Goal: Information Seeking & Learning: Learn about a topic

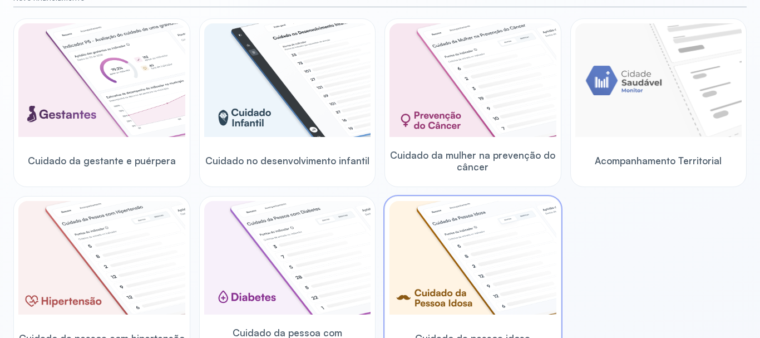
scroll to position [111, 0]
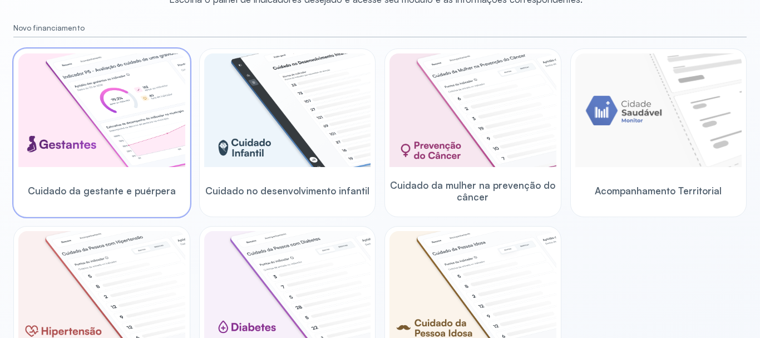
click at [95, 161] on img at bounding box center [101, 110] width 167 height 114
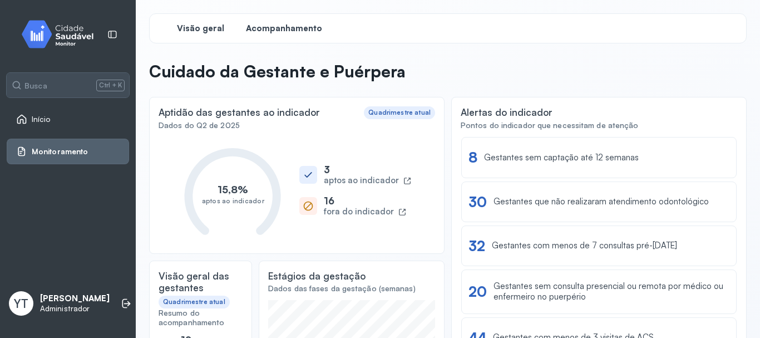
click at [277, 29] on span "Acompanhamento" at bounding box center [284, 28] width 76 height 11
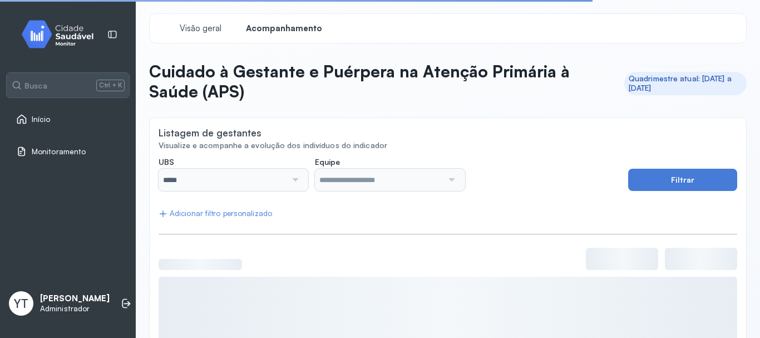
click at [299, 183] on div at bounding box center [294, 180] width 15 height 22
click at [293, 181] on div at bounding box center [294, 180] width 15 height 22
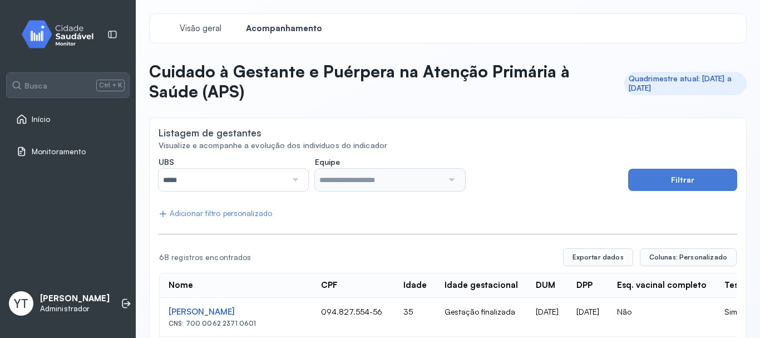
click at [293, 179] on div at bounding box center [294, 180] width 15 height 22
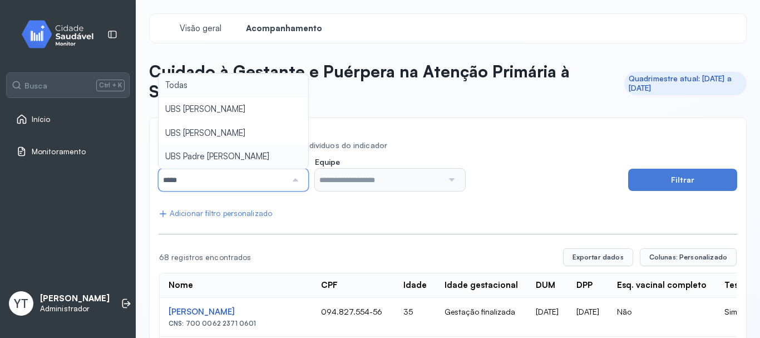
type input "*****"
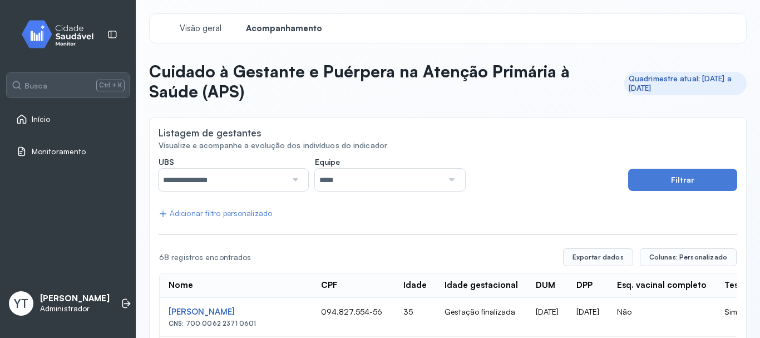
click at [435, 183] on input "*****" at bounding box center [379, 180] width 128 height 22
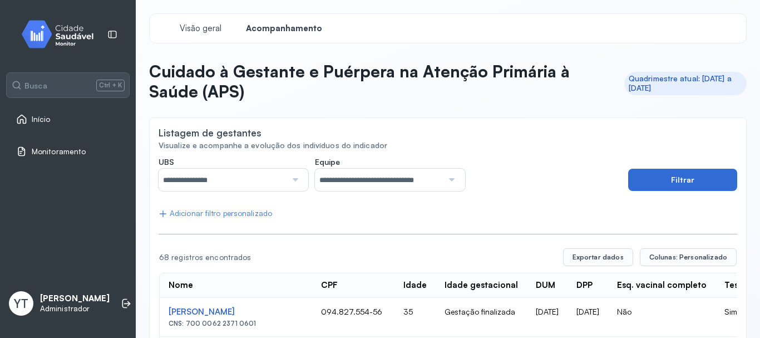
click at [677, 180] on button "Filtrar" at bounding box center [682, 180] width 109 height 22
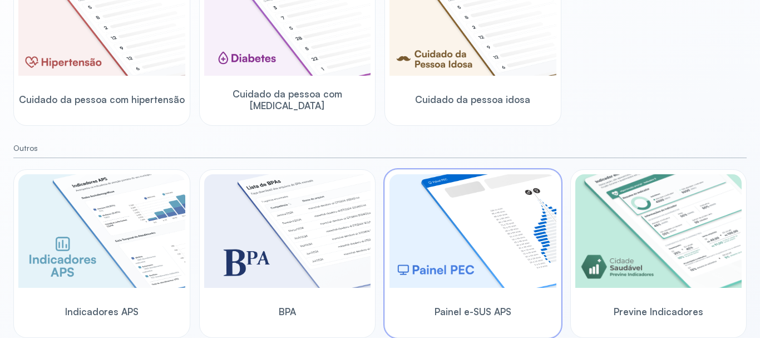
scroll to position [158, 0]
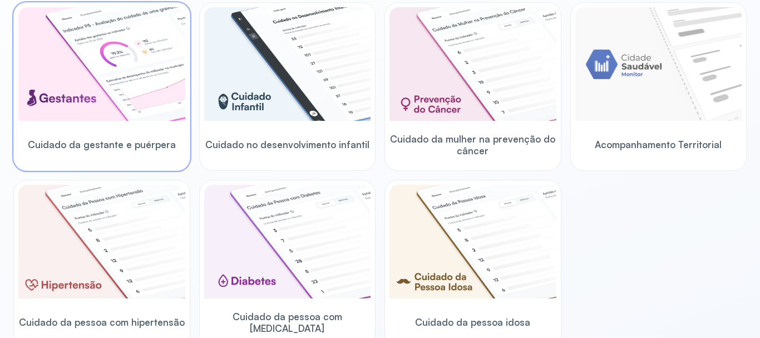
click at [101, 101] on img at bounding box center [101, 64] width 167 height 114
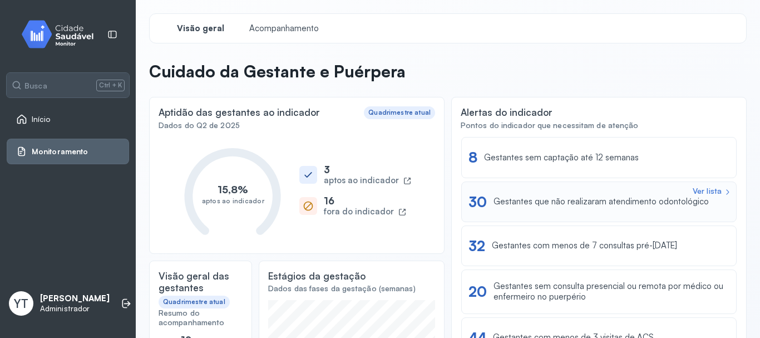
click at [700, 197] on div "Ver lista 30 Gestantes que não realizaram atendimento odontológico" at bounding box center [599, 201] width 261 height 17
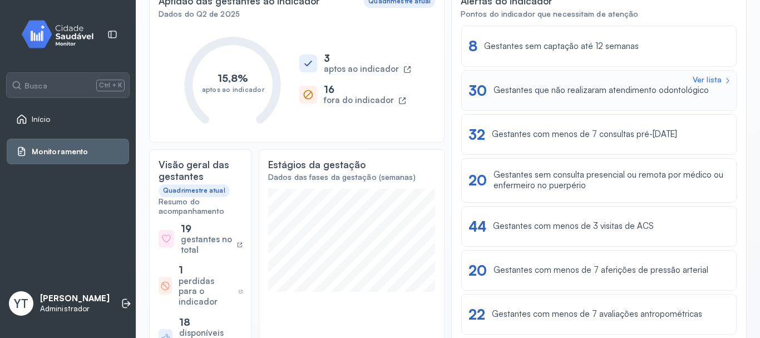
click at [594, 92] on div "Gestantes que não realizaram atendimento odontológico" at bounding box center [601, 90] width 215 height 11
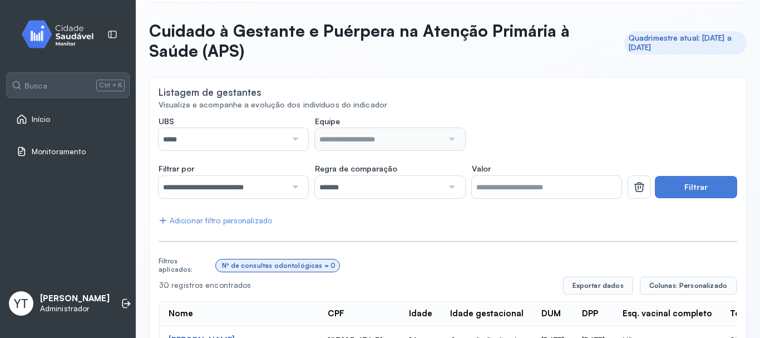
scroll to position [38, 0]
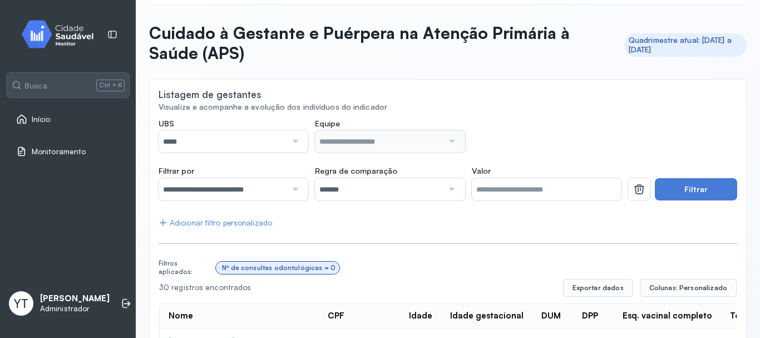
click at [297, 143] on div at bounding box center [294, 141] width 15 height 22
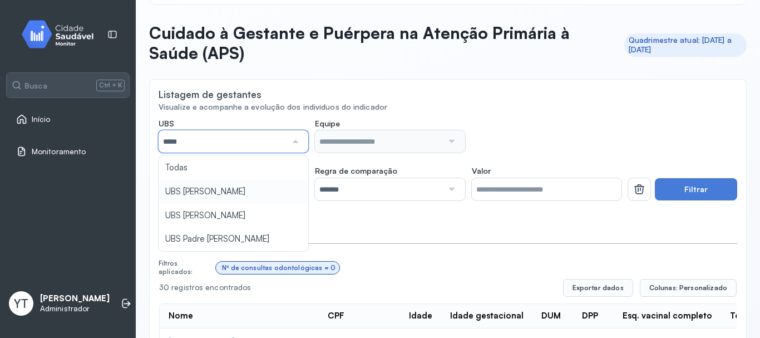
type input "*****"
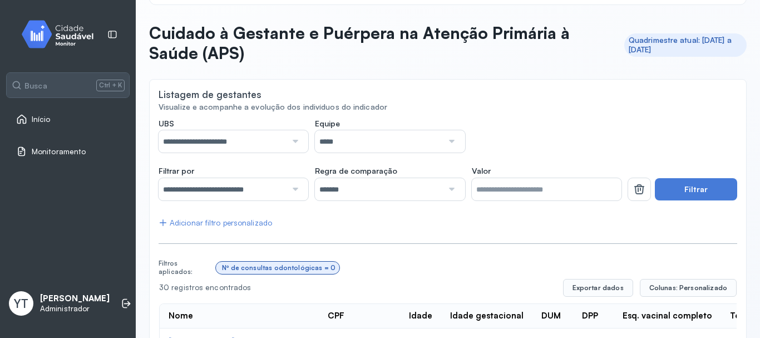
click at [693, 191] on button "Filtrar" at bounding box center [696, 189] width 82 height 22
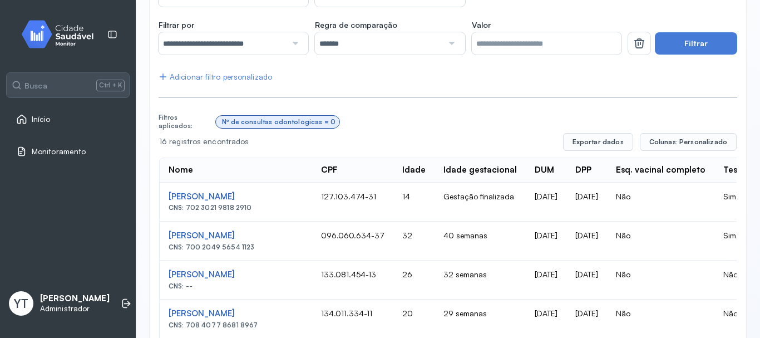
scroll to position [0, 0]
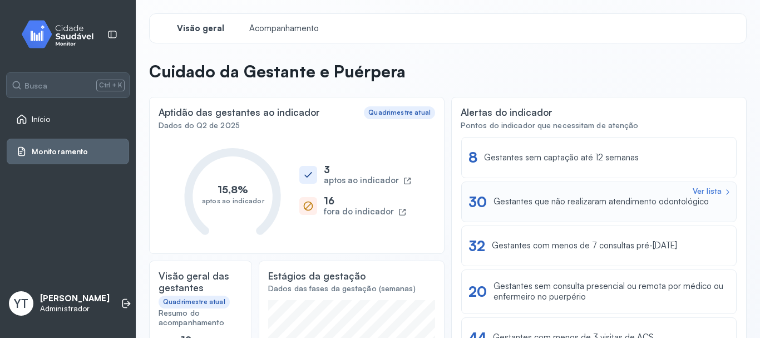
click at [601, 189] on div "Ver lista 30 Gestantes que não realizaram atendimento odontológico" at bounding box center [599, 201] width 276 height 41
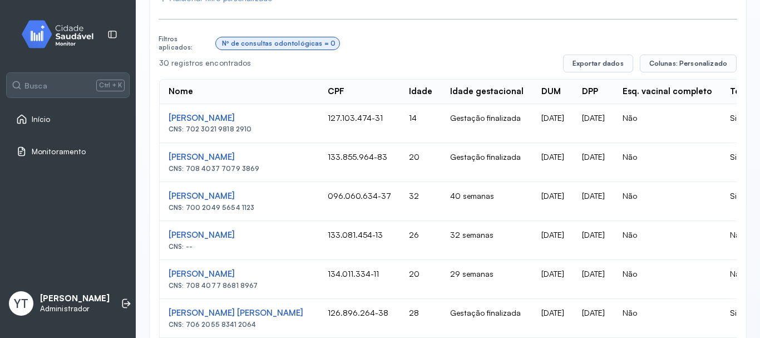
scroll to position [261, 0]
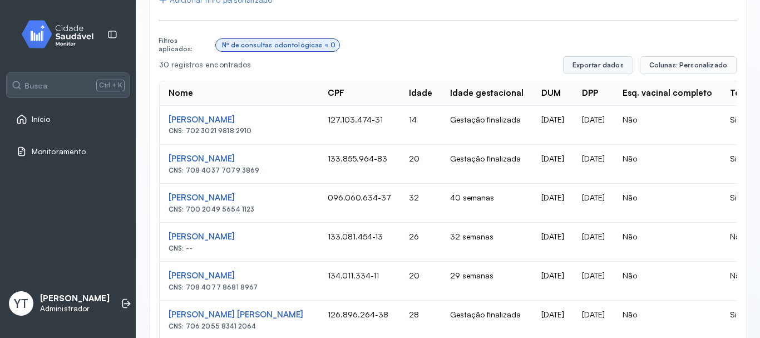
click at [596, 68] on button "Exportar dados" at bounding box center [598, 65] width 70 height 18
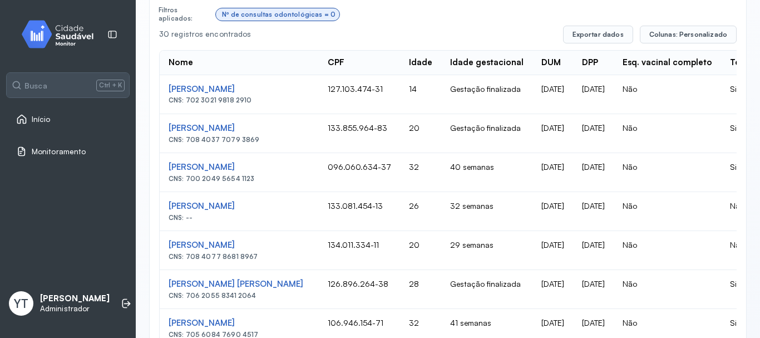
scroll to position [167, 0]
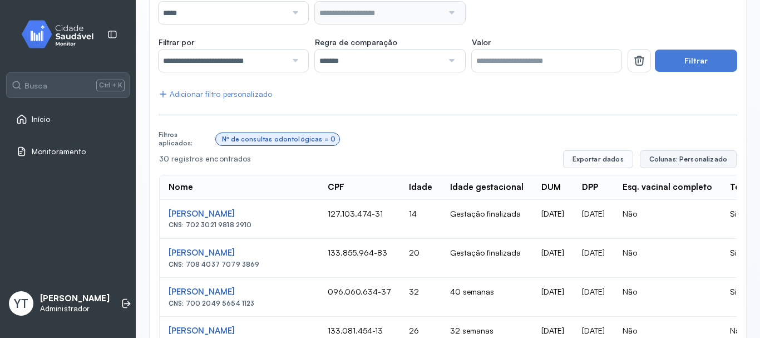
click at [694, 163] on span "Colunas: Personalizado" at bounding box center [689, 159] width 78 height 9
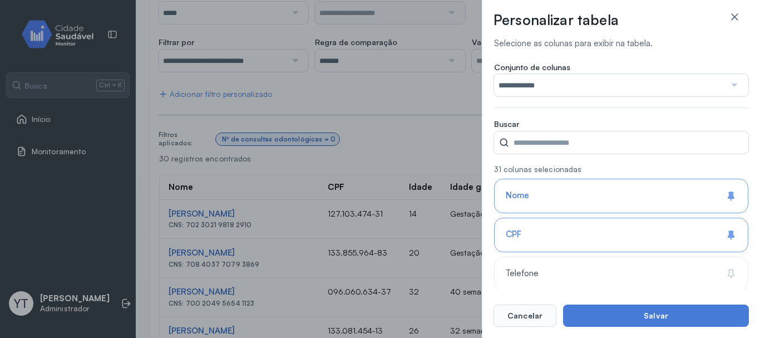
click at [726, 82] on div at bounding box center [734, 85] width 16 height 22
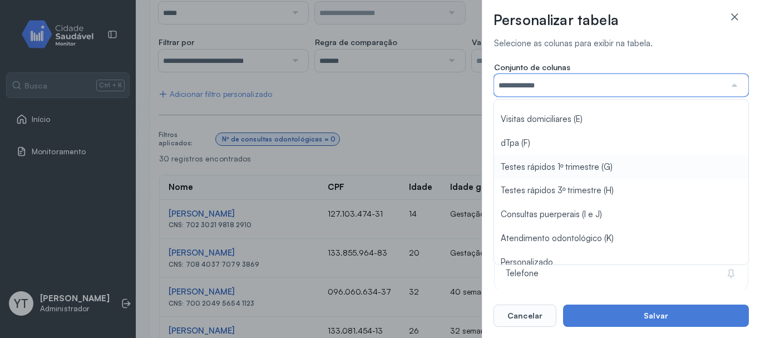
scroll to position [121, 0]
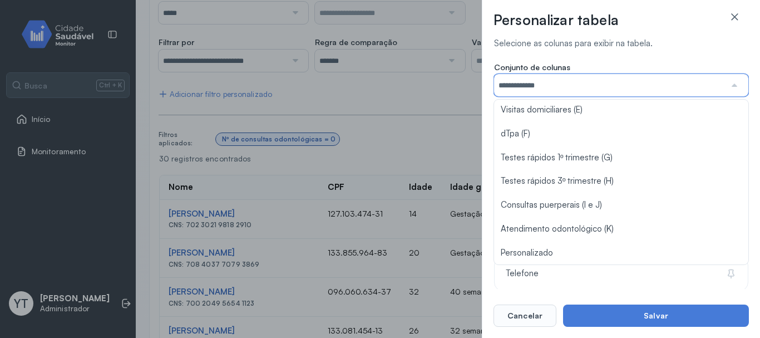
click at [470, 124] on div "**********" at bounding box center [380, 169] width 760 height 338
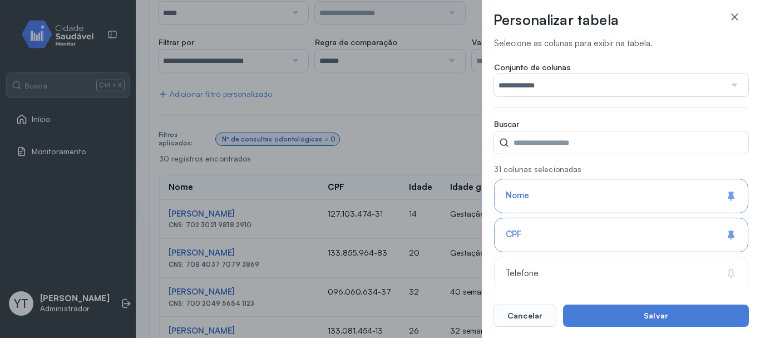
click at [731, 88] on div at bounding box center [734, 85] width 16 height 22
click at [462, 126] on div "**********" at bounding box center [380, 169] width 760 height 338
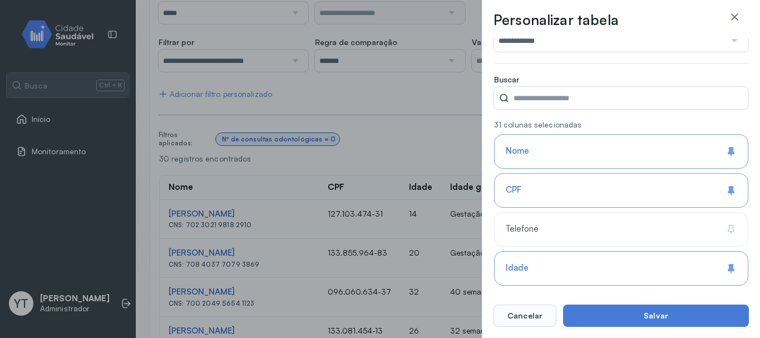
scroll to position [0, 0]
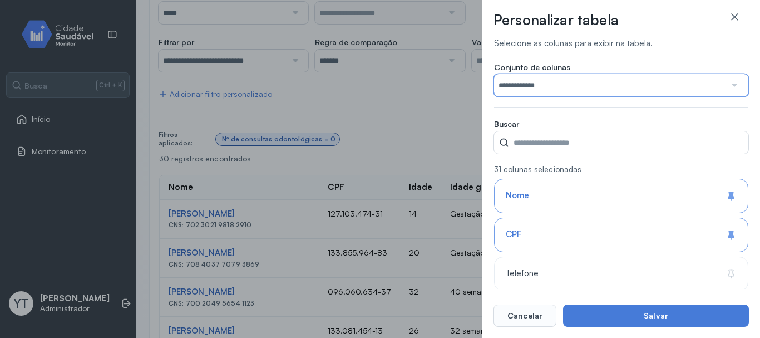
click at [621, 85] on input "**********" at bounding box center [610, 85] width 232 height 22
drag, startPoint x: 658, startPoint y: 311, endPoint x: 655, endPoint y: 183, distance: 128.0
click at [655, 189] on div "**********" at bounding box center [621, 169] width 278 height 338
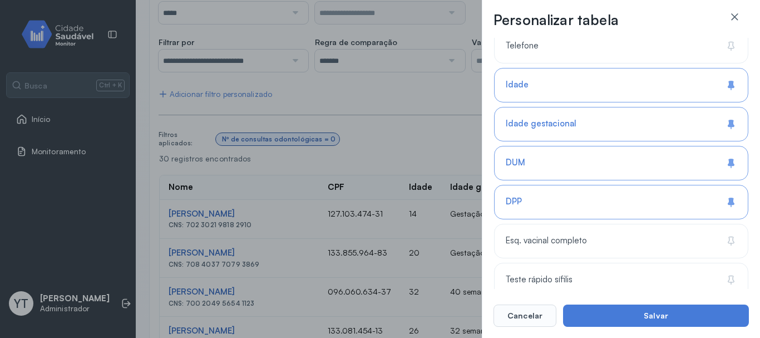
scroll to position [191, 0]
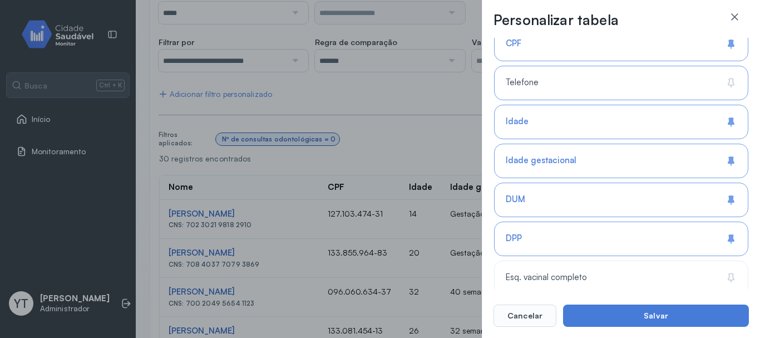
click at [726, 85] on icon at bounding box center [731, 82] width 11 height 11
type input "**********"
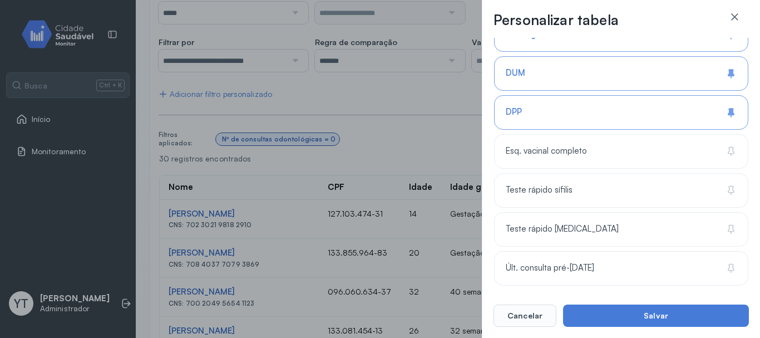
scroll to position [302, 0]
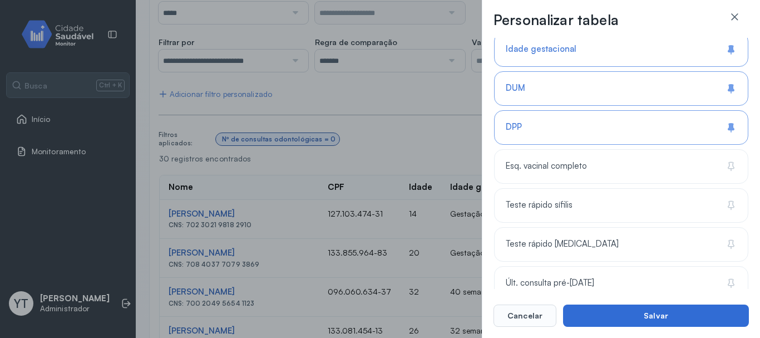
click at [650, 321] on button "Salvar" at bounding box center [656, 315] width 186 height 22
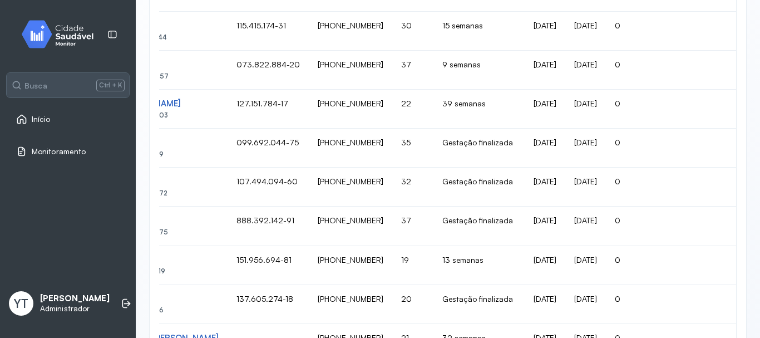
scroll to position [873, 0]
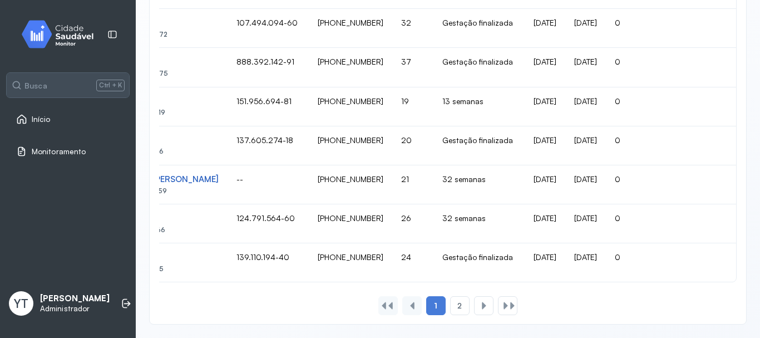
click at [408, 307] on div at bounding box center [412, 305] width 9 height 9
click at [409, 308] on div at bounding box center [412, 305] width 9 height 9
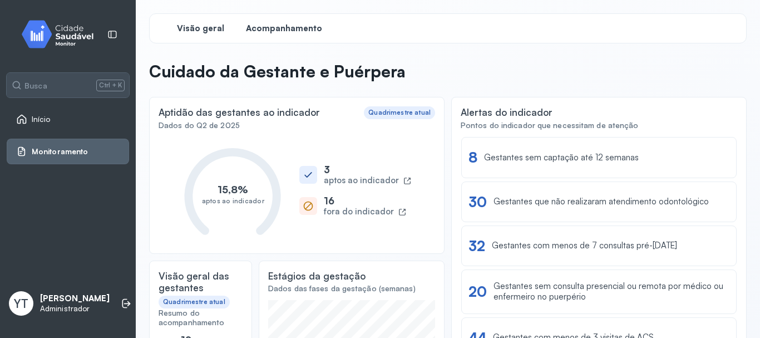
click at [293, 27] on span "Acompanhamento" at bounding box center [284, 28] width 76 height 11
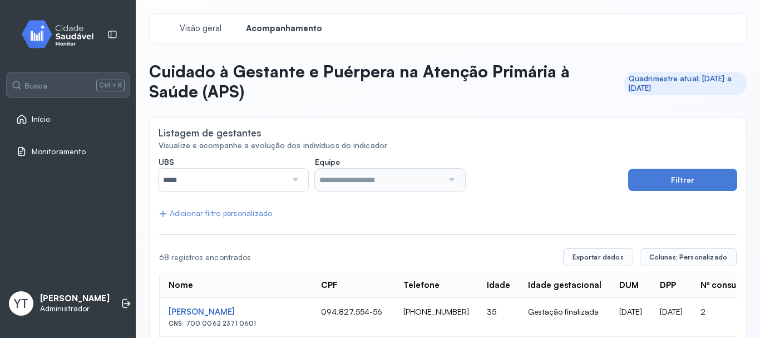
scroll to position [56, 0]
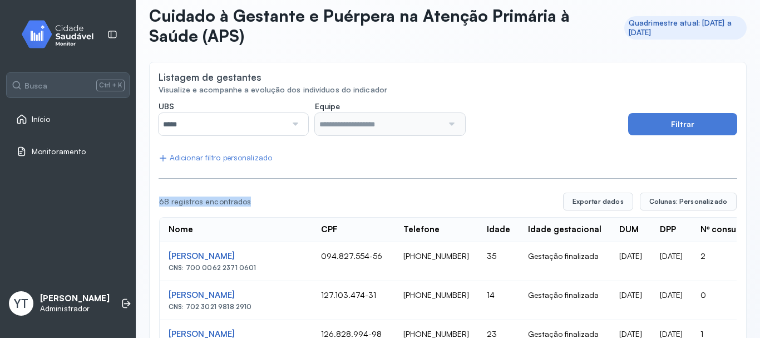
drag, startPoint x: 160, startPoint y: 201, endPoint x: 261, endPoint y: 201, distance: 101.3
click at [261, 201] on div "68 registros encontrados" at bounding box center [356, 201] width 395 height 9
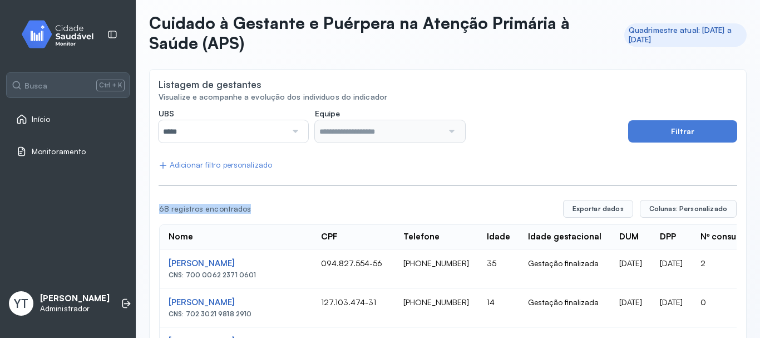
scroll to position [0, 0]
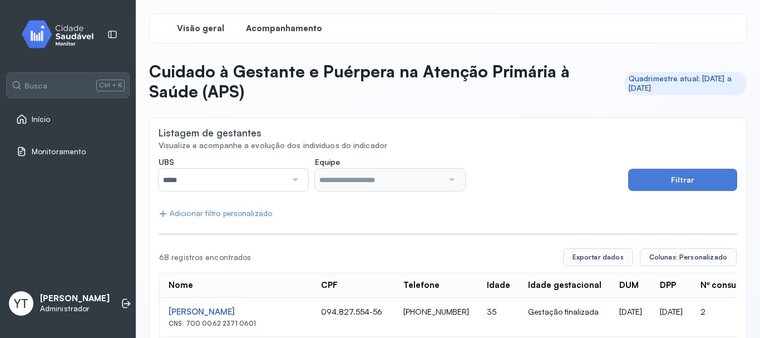
click at [195, 31] on span "Visão geral" at bounding box center [200, 28] width 47 height 11
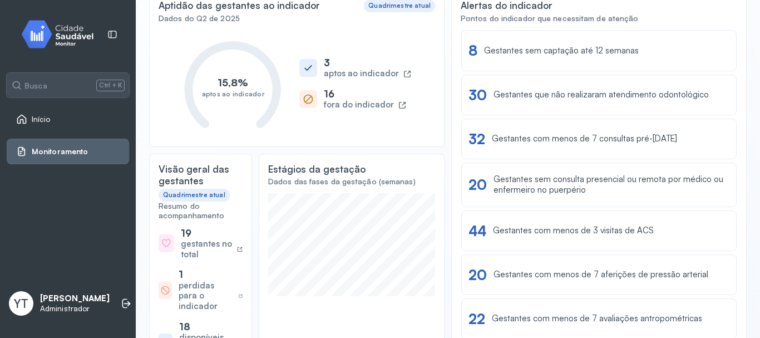
scroll to position [111, 0]
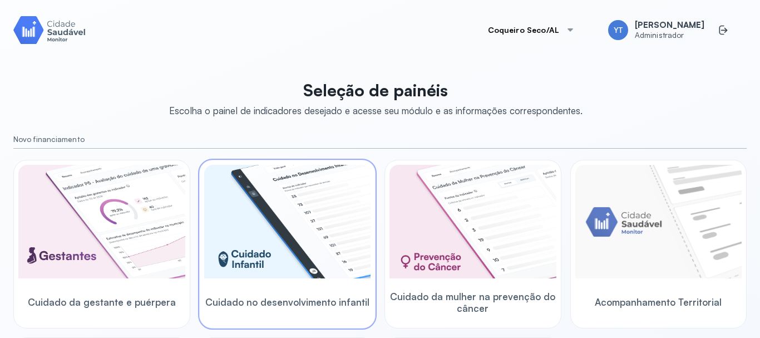
click at [283, 228] on img at bounding box center [287, 222] width 167 height 114
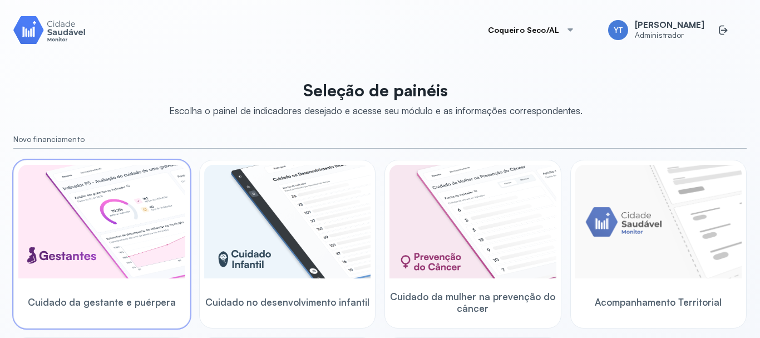
click at [112, 242] on img at bounding box center [101, 222] width 167 height 114
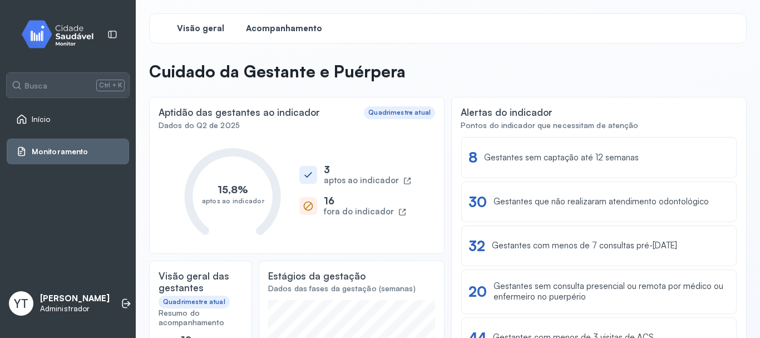
click at [271, 23] on span "Acompanhamento" at bounding box center [284, 28] width 76 height 11
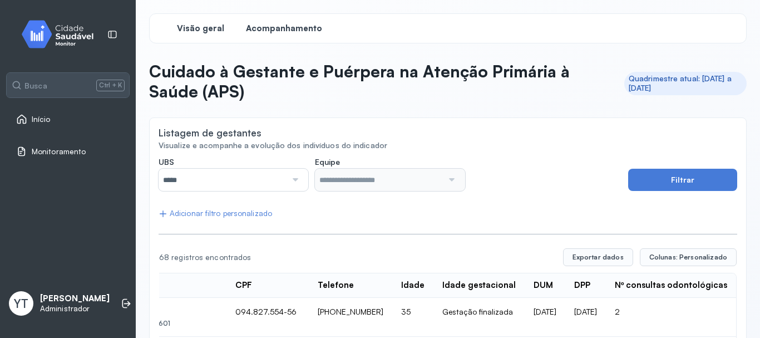
click at [213, 32] on span "Visão geral" at bounding box center [200, 28] width 47 height 11
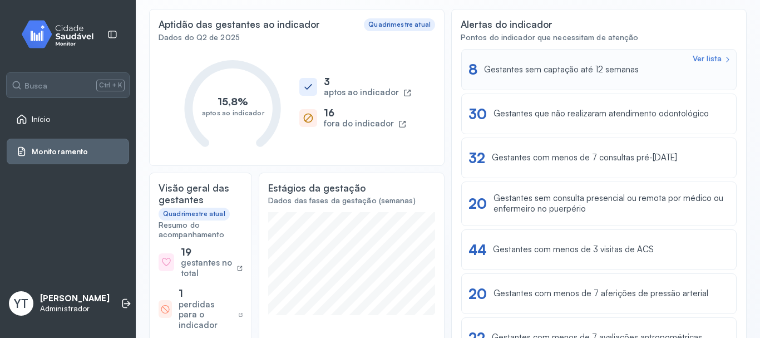
click at [530, 76] on div "Ver lista 8 Gestantes sem captação até 12 semanas" at bounding box center [599, 69] width 261 height 17
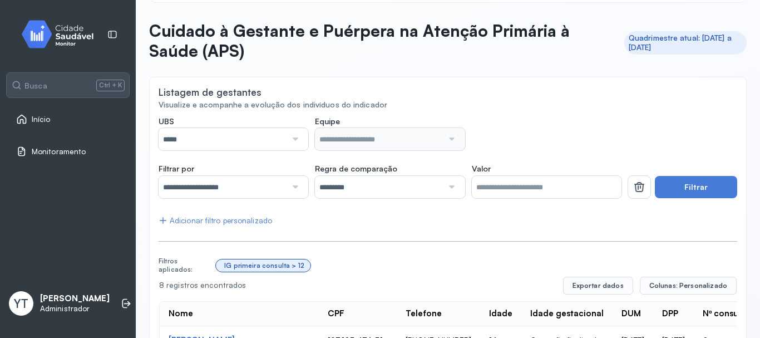
scroll to position [39, 0]
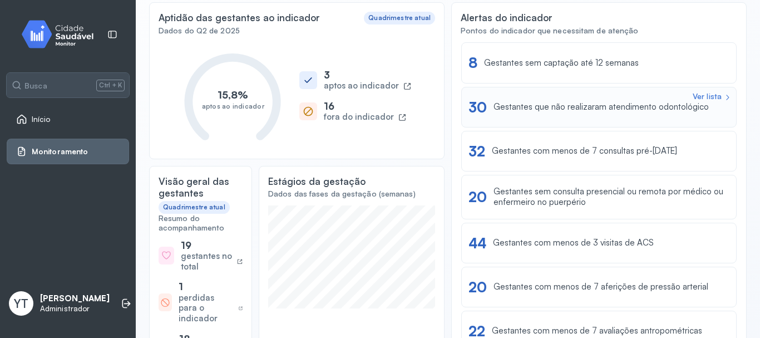
click at [654, 105] on div "Gestantes que não realizaram atendimento odontológico" at bounding box center [601, 107] width 215 height 11
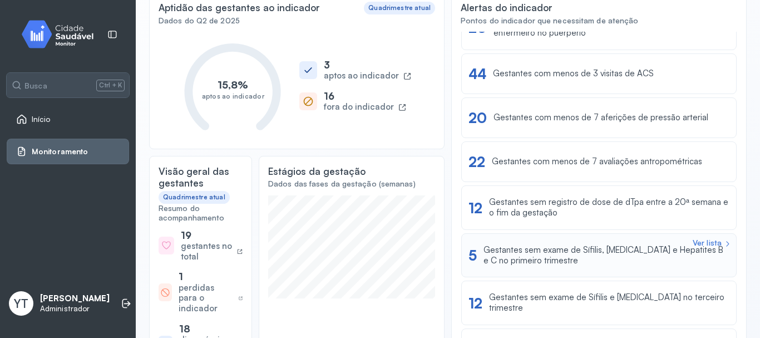
scroll to position [111, 0]
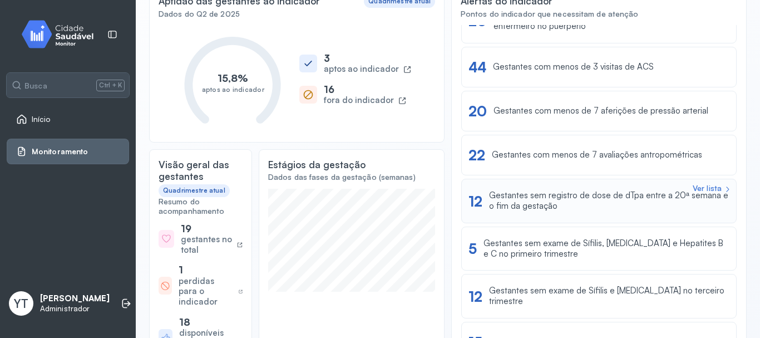
click at [587, 205] on div "Gestantes sem registro de dose de dTpa entre a 20ª semana e o fim da gestação" at bounding box center [609, 200] width 240 height 21
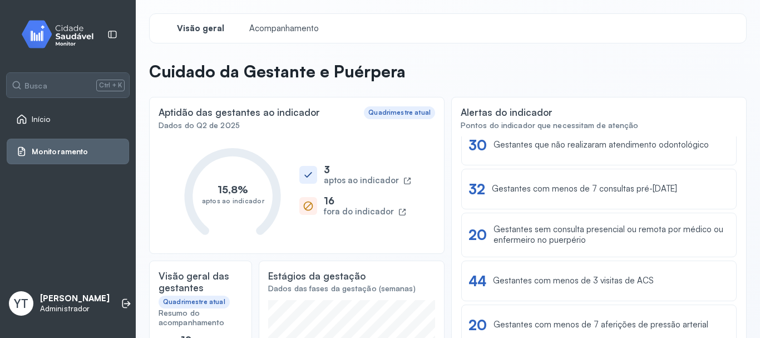
scroll to position [111, 0]
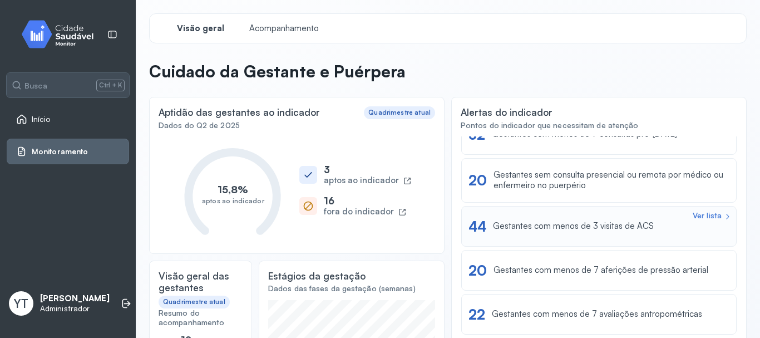
click at [626, 227] on div "Gestantes com menos de 3 visitas de ACS" at bounding box center [573, 226] width 161 height 11
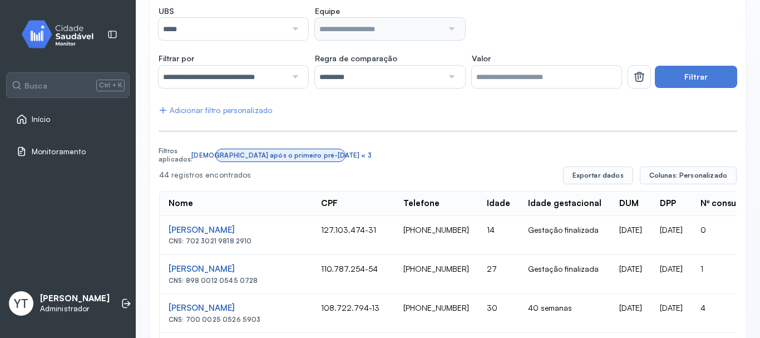
scroll to position [150, 0]
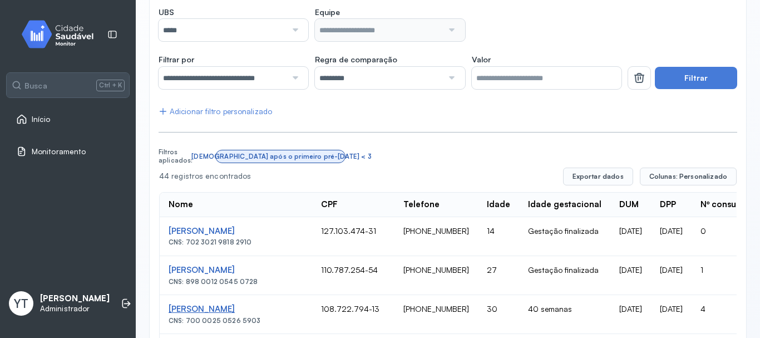
click at [224, 306] on div "[PERSON_NAME]" at bounding box center [236, 309] width 135 height 11
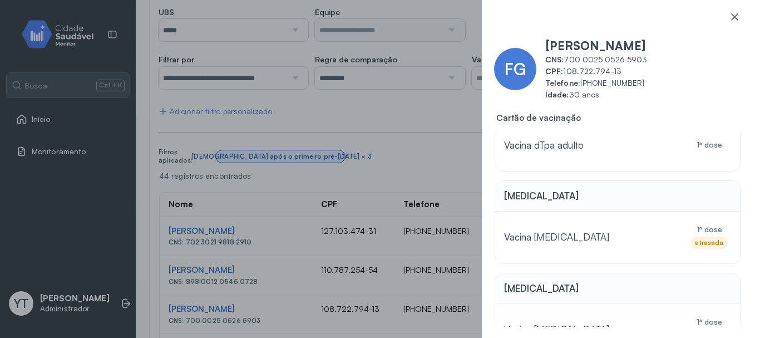
scroll to position [383, 0]
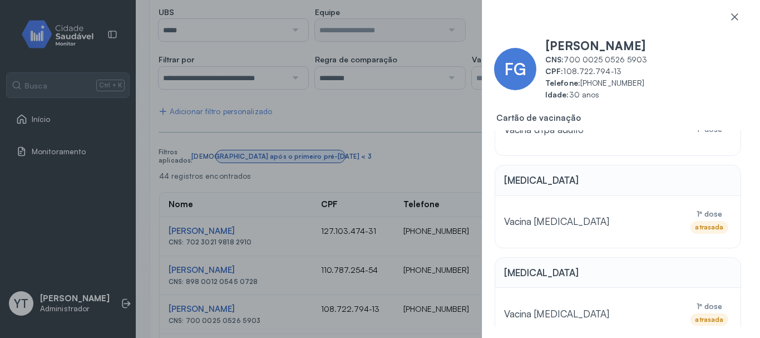
click at [426, 116] on div "FG [PERSON_NAME] CNS: 700 0025 0526 5903 CPF: 108.722.794-13 Telefone: [PHONE_N…" at bounding box center [380, 169] width 760 height 338
click at [731, 14] on icon at bounding box center [734, 16] width 11 height 11
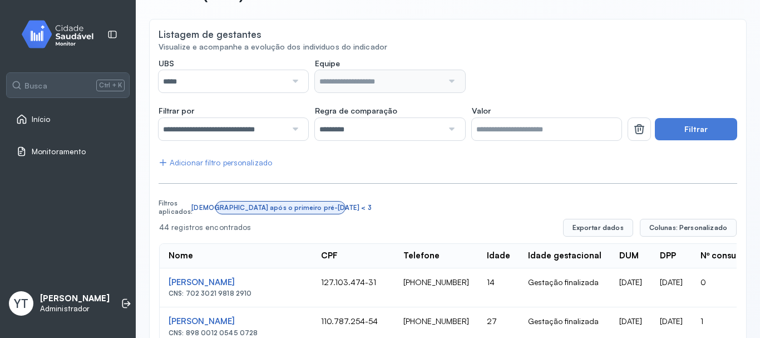
scroll to position [0, 0]
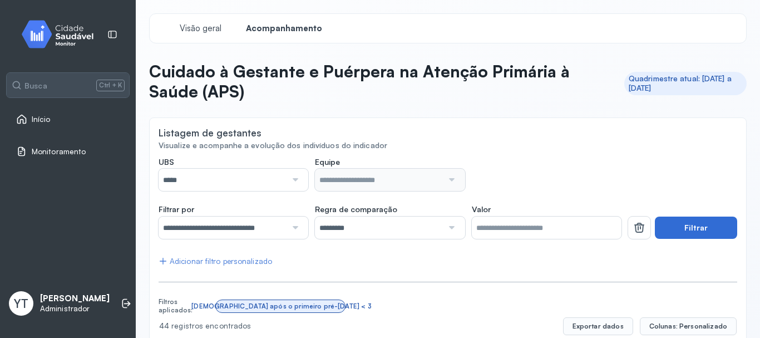
click at [706, 236] on button "Filtrar" at bounding box center [696, 228] width 82 height 22
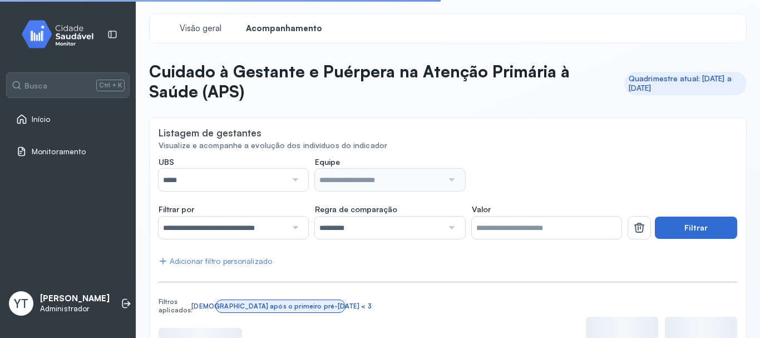
click at [701, 227] on button "Filtrar" at bounding box center [696, 228] width 82 height 22
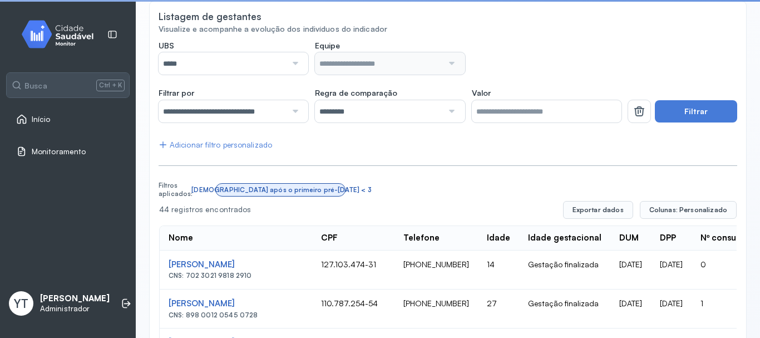
scroll to position [167, 0]
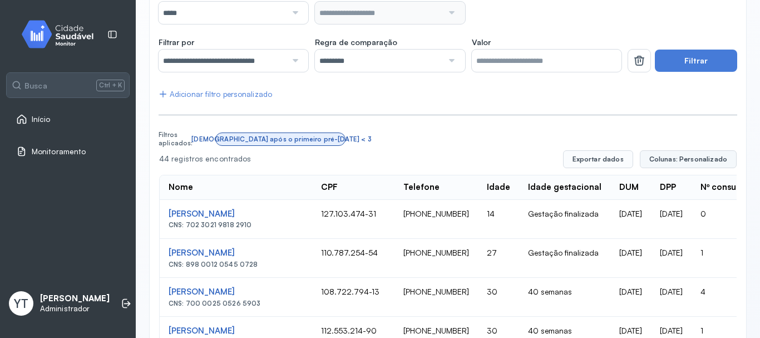
click at [671, 159] on span "Colunas: Personalizado" at bounding box center [689, 159] width 78 height 9
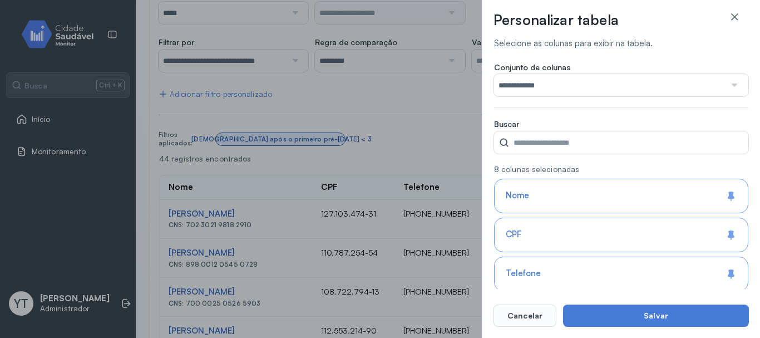
click at [715, 85] on input "**********" at bounding box center [610, 85] width 232 height 22
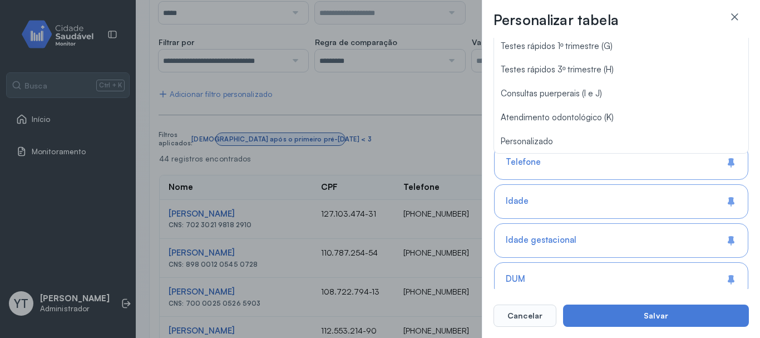
scroll to position [0, 0]
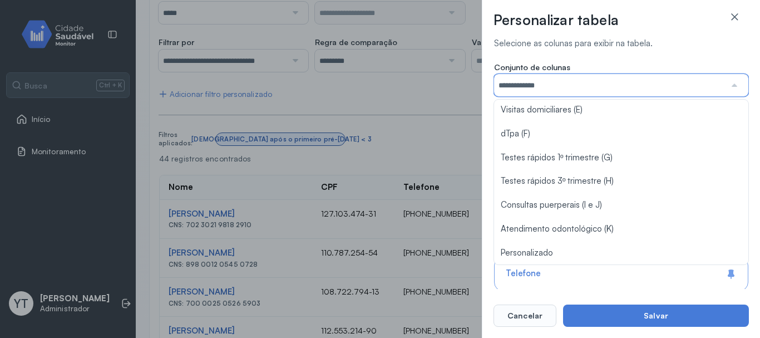
click at [534, 92] on input "**********" at bounding box center [610, 85] width 232 height 22
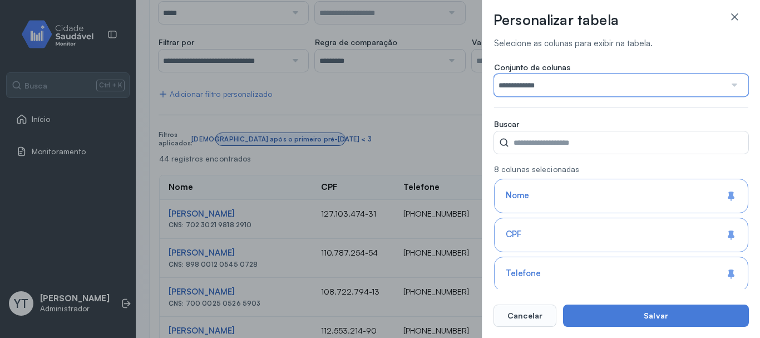
click at [532, 86] on input "**********" at bounding box center [610, 85] width 232 height 22
click at [542, 110] on div "**********" at bounding box center [621, 89] width 254 height 55
click at [625, 303] on footer "Cancelar Salvar" at bounding box center [621, 308] width 255 height 38
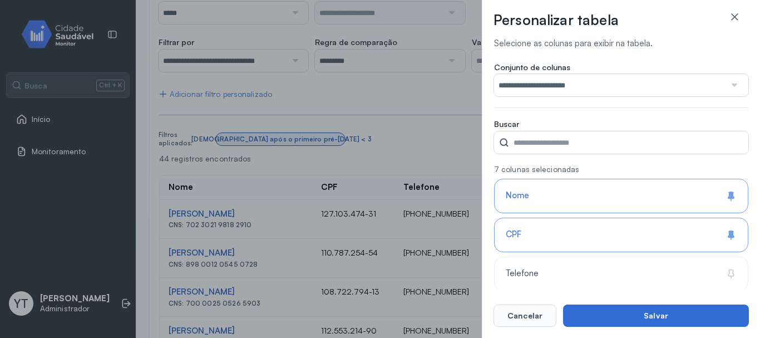
click at [627, 316] on button "Salvar" at bounding box center [656, 315] width 186 height 22
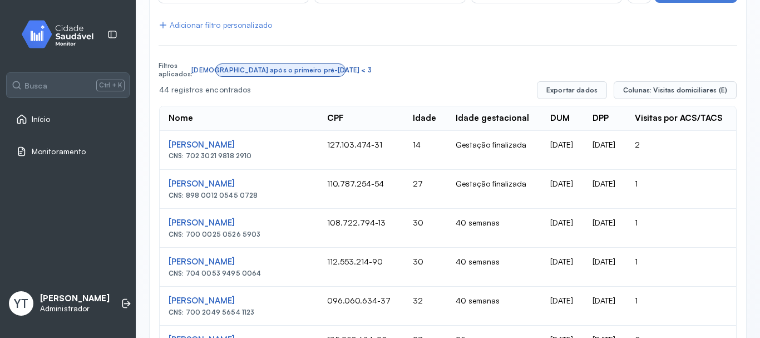
scroll to position [223, 0]
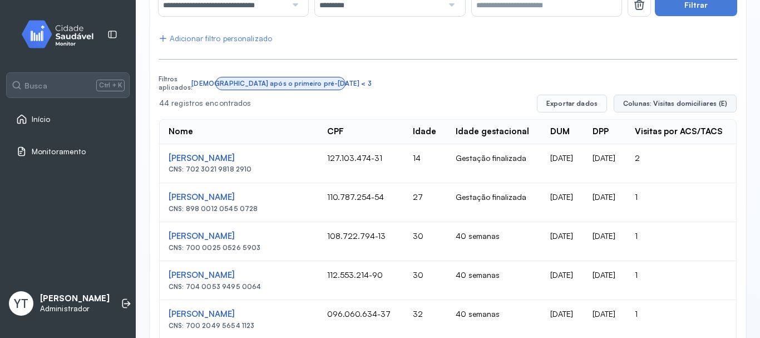
click at [712, 103] on span "Colunas: Visitas domiciliares (E)" at bounding box center [675, 103] width 104 height 9
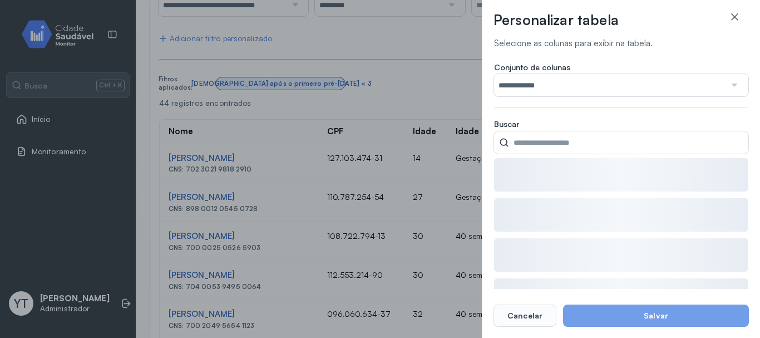
type input "**********"
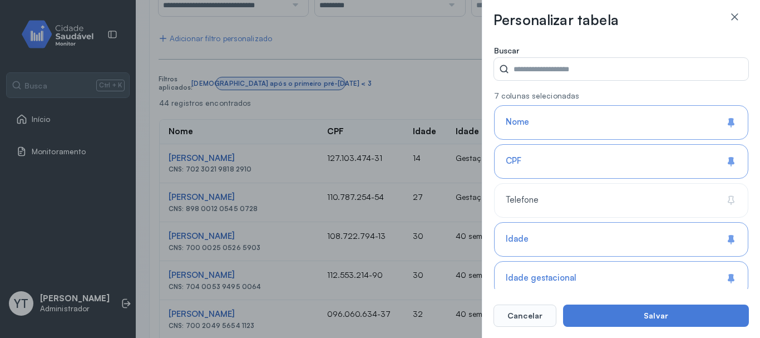
scroll to position [167, 0]
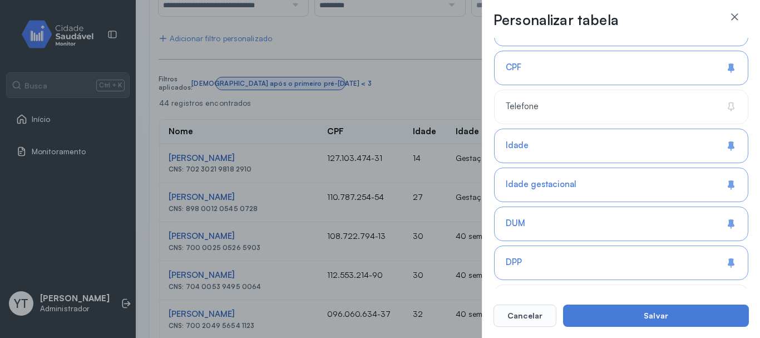
click at [95, 181] on div "**********" at bounding box center [380, 169] width 760 height 338
click at [738, 14] on icon at bounding box center [734, 16] width 7 height 7
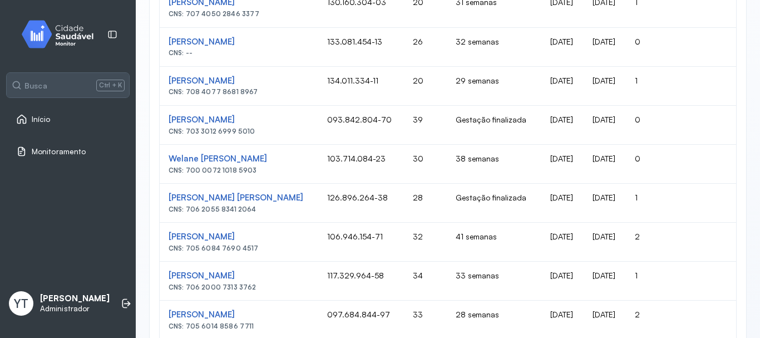
scroll to position [779, 0]
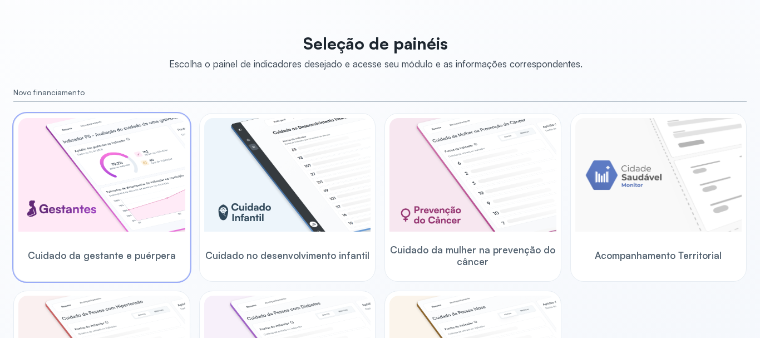
scroll to position [46, 0]
click at [117, 144] on img at bounding box center [101, 176] width 167 height 114
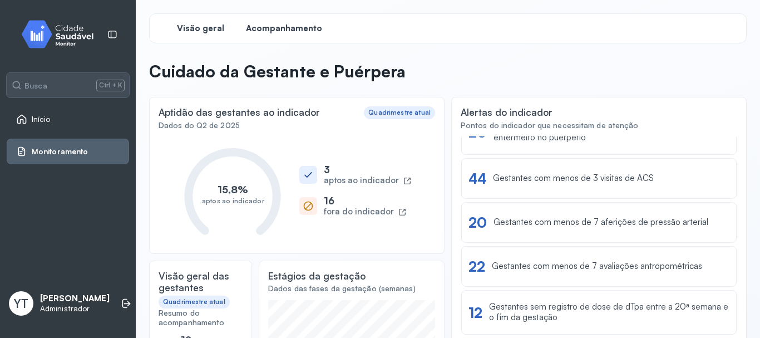
click at [285, 27] on span "Acompanhamento" at bounding box center [284, 28] width 76 height 11
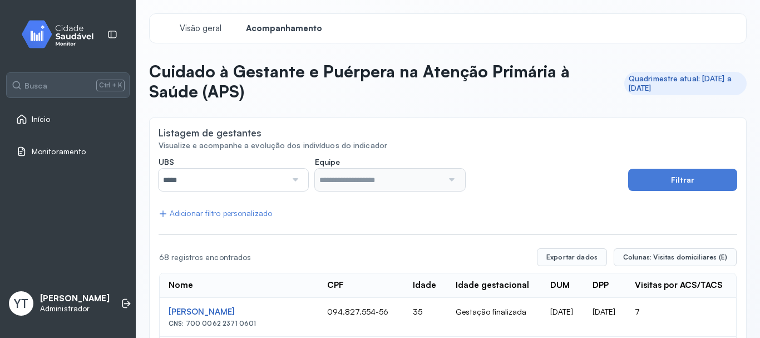
click at [290, 179] on div at bounding box center [294, 180] width 15 height 22
click at [294, 181] on div at bounding box center [294, 180] width 15 height 22
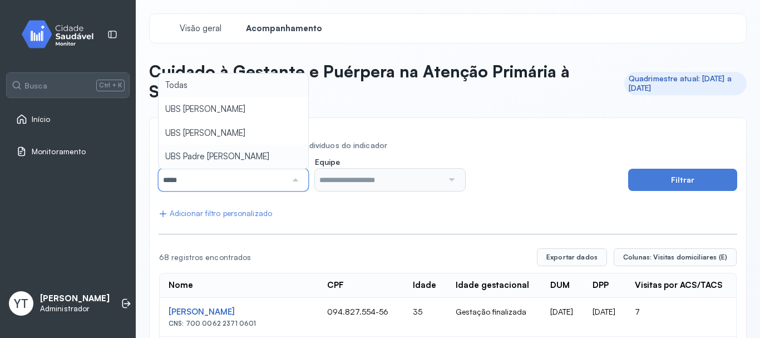
type input "*****"
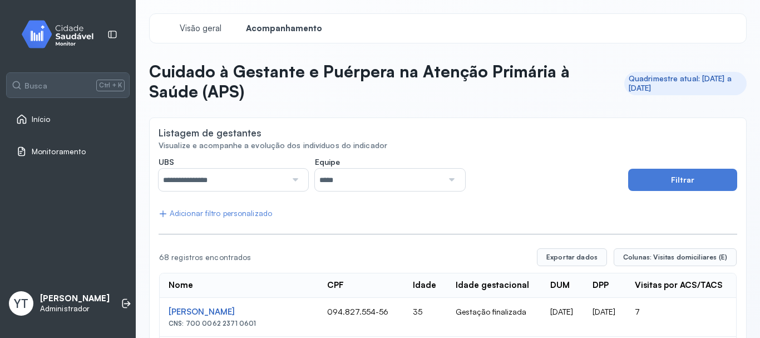
click at [659, 175] on button "Filtrar" at bounding box center [682, 180] width 109 height 22
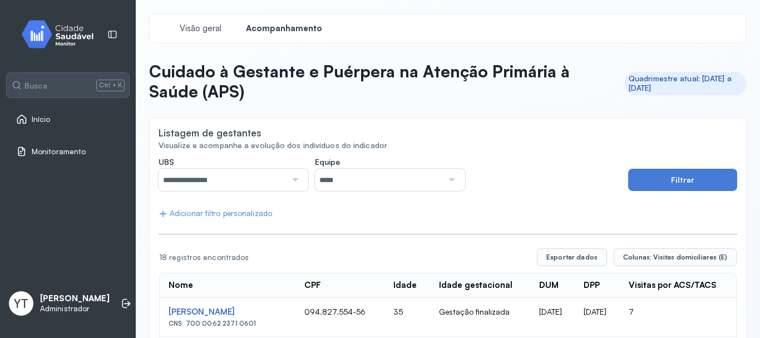
click at [292, 180] on div at bounding box center [294, 180] width 15 height 22
click at [452, 181] on div at bounding box center [450, 180] width 15 height 22
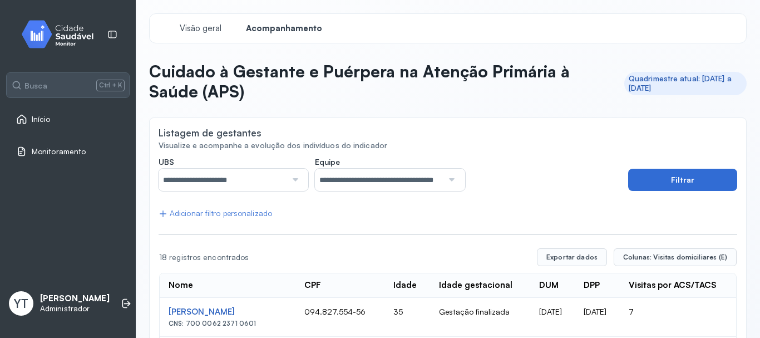
click at [651, 179] on button "Filtrar" at bounding box center [682, 180] width 109 height 22
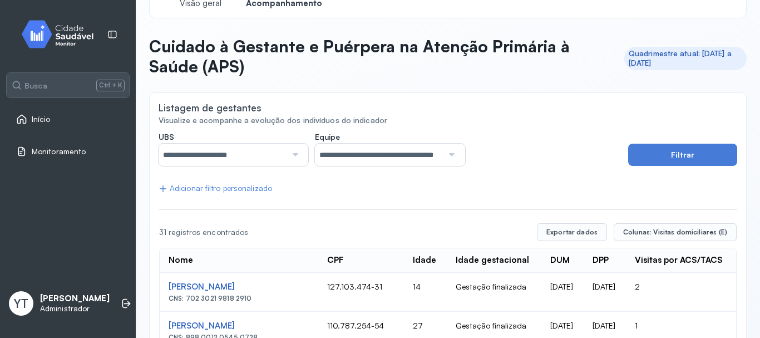
scroll to position [81, 0]
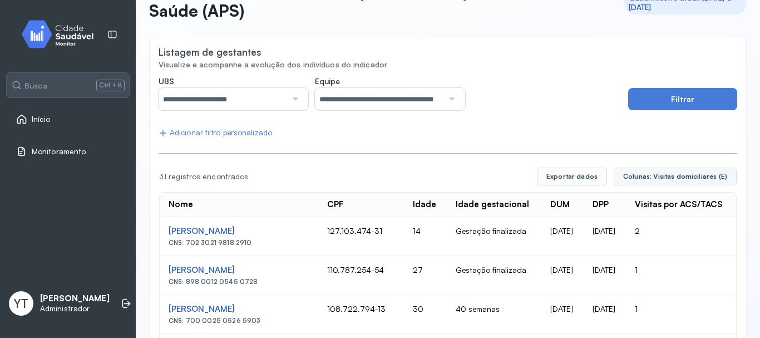
click at [702, 172] on span "Colunas: Visitas domiciliares (E)" at bounding box center [675, 176] width 104 height 9
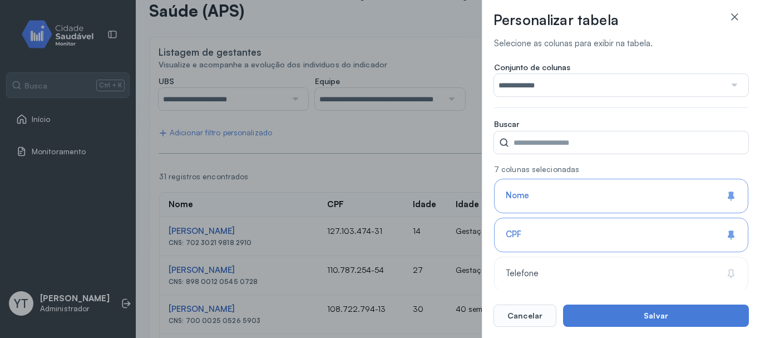
type input "**********"
click at [726, 85] on div at bounding box center [734, 85] width 16 height 22
click at [544, 111] on div "Conjunto de colunas ****** Padrão Captação (A) Pré-[DATE] (B) Pressão arterial …" at bounding box center [621, 89] width 254 height 55
click at [528, 88] on input "******" at bounding box center [610, 85] width 232 height 22
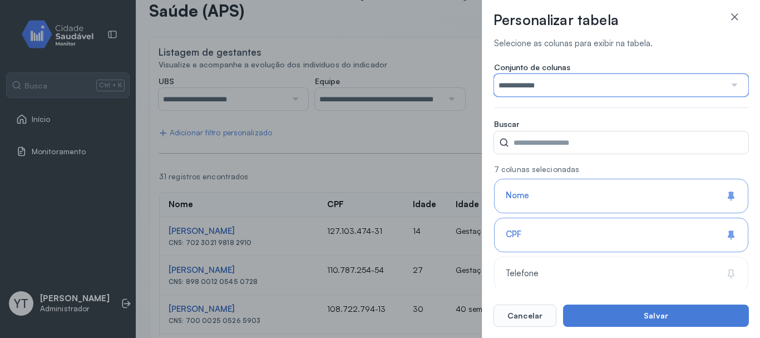
click at [619, 83] on input "**********" at bounding box center [610, 85] width 232 height 22
click at [572, 85] on input "**********" at bounding box center [610, 85] width 232 height 22
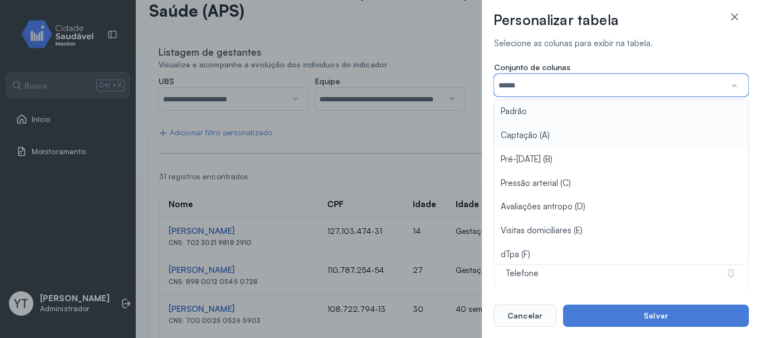
click at [529, 109] on div "Conjunto de colunas ****** Padrão Captação (A) Pré-[DATE] (B) Pressão arterial …" at bounding box center [621, 89] width 254 height 55
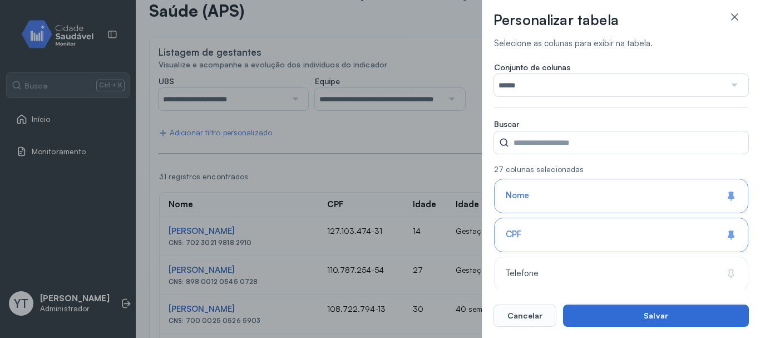
click at [618, 306] on button "Salvar" at bounding box center [656, 315] width 186 height 22
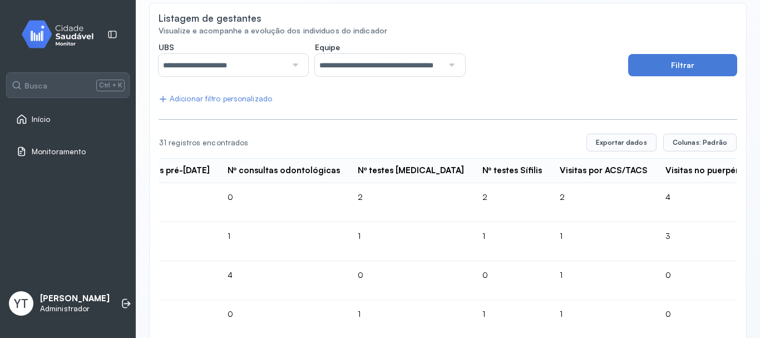
scroll to position [0, 0]
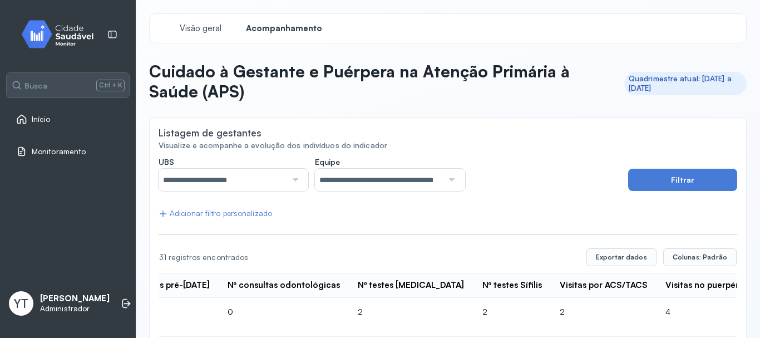
click at [239, 209] on div "Adicionar filtro personalizado" at bounding box center [216, 213] width 114 height 9
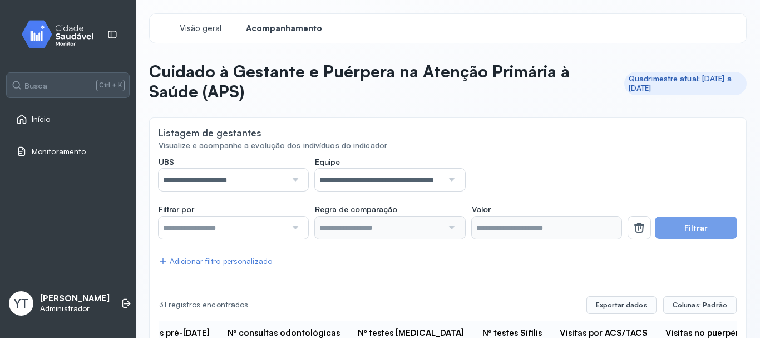
click at [293, 227] on div at bounding box center [294, 228] width 15 height 22
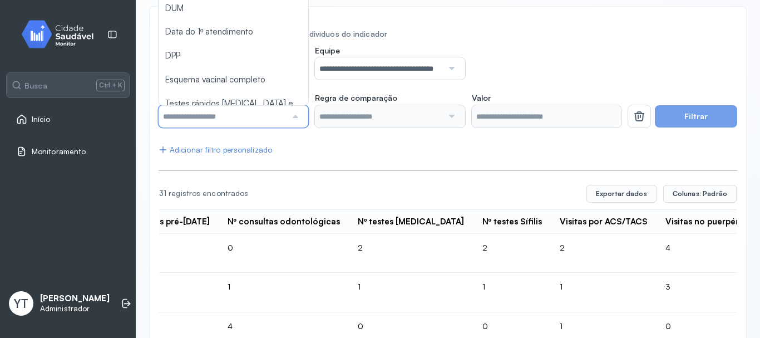
scroll to position [28, 0]
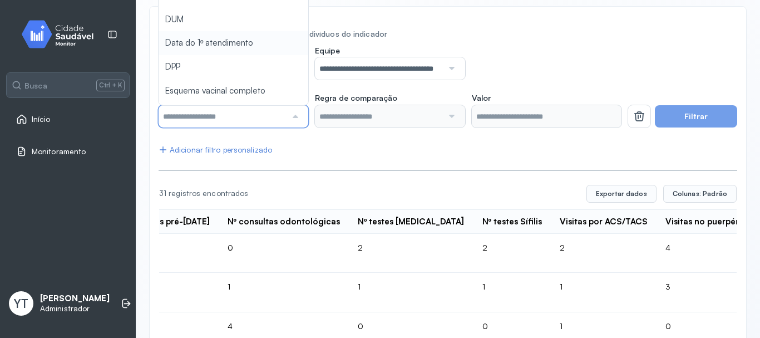
type input "*******"
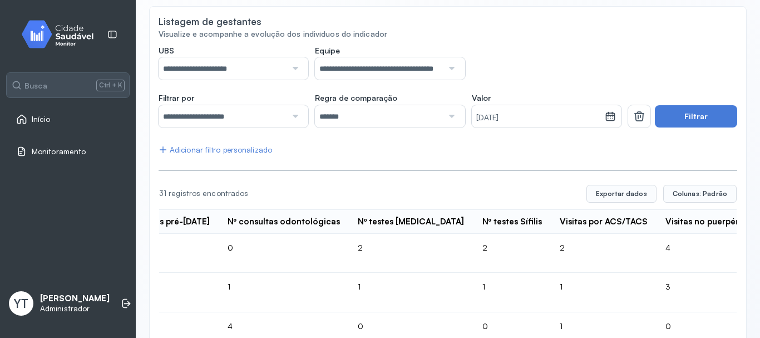
click at [296, 115] on div at bounding box center [294, 116] width 15 height 22
click at [445, 116] on div at bounding box center [450, 116] width 15 height 22
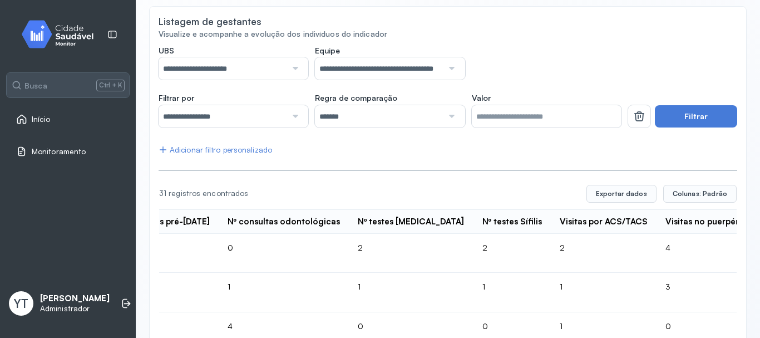
click at [443, 115] on div at bounding box center [450, 116] width 15 height 22
click at [446, 114] on div at bounding box center [450, 116] width 15 height 22
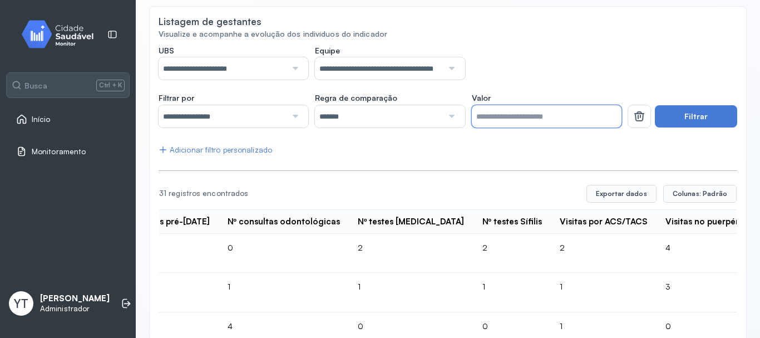
click at [505, 121] on input "*" at bounding box center [547, 116] width 150 height 22
click at [679, 114] on button "Filtrar" at bounding box center [696, 116] width 82 height 22
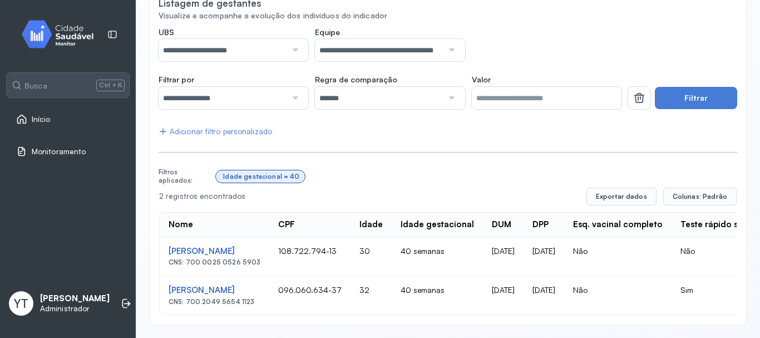
scroll to position [139, 0]
click at [451, 88] on div at bounding box center [450, 97] width 15 height 22
click at [405, 184] on div "**********" at bounding box center [448, 171] width 579 height 288
click at [489, 93] on input "**" at bounding box center [547, 97] width 150 height 22
type input "*"
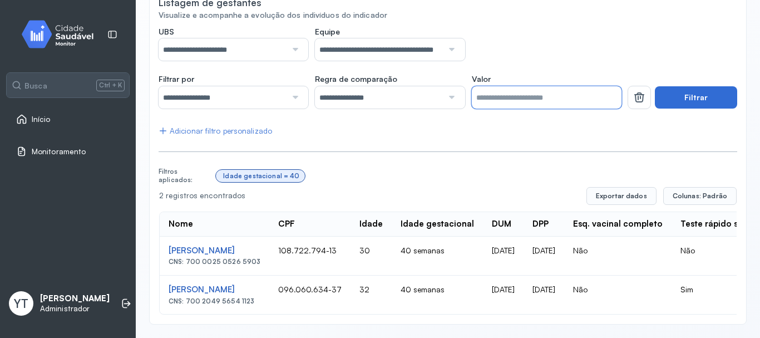
click at [693, 93] on button "Filtrar" at bounding box center [696, 97] width 82 height 22
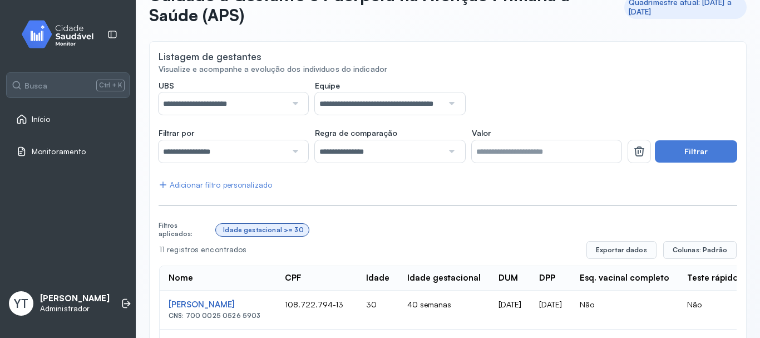
scroll to position [0, 0]
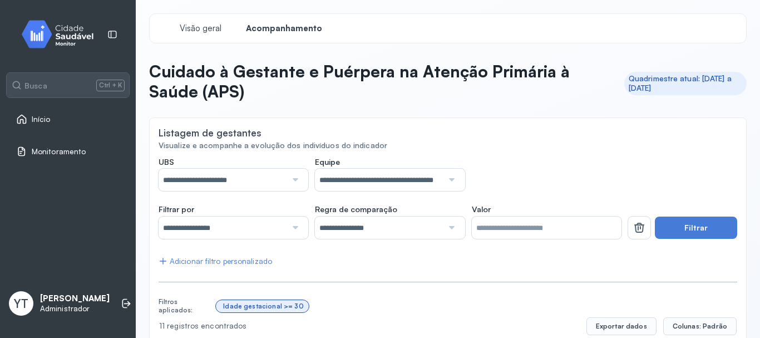
click at [297, 229] on div at bounding box center [294, 228] width 15 height 22
click at [225, 230] on input "**********" at bounding box center [223, 228] width 128 height 22
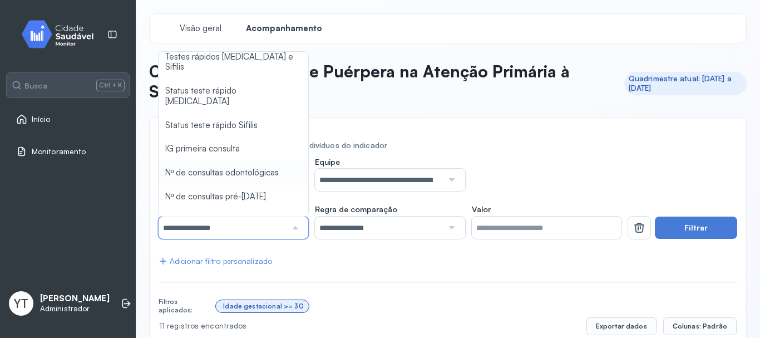
scroll to position [223, 0]
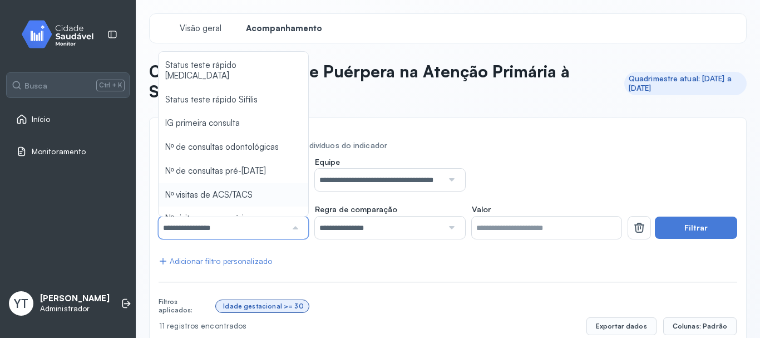
type input "*"
type input "*******"
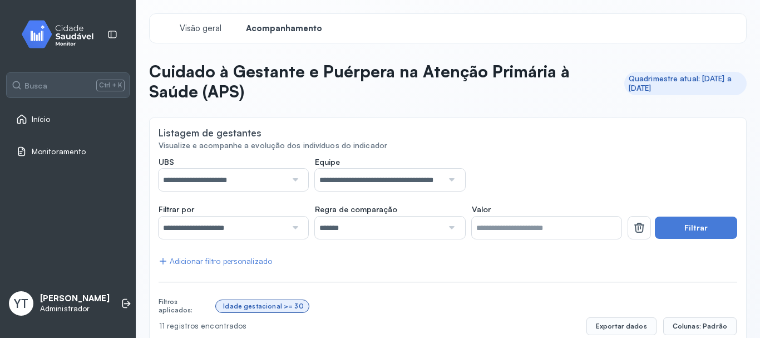
click at [443, 225] on div at bounding box center [450, 228] width 15 height 22
click at [477, 223] on input "*" at bounding box center [547, 228] width 150 height 22
type input "*"
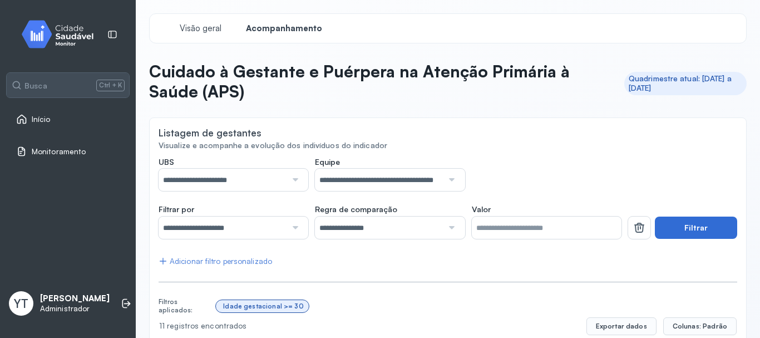
click at [688, 225] on button "Filtrar" at bounding box center [696, 228] width 82 height 22
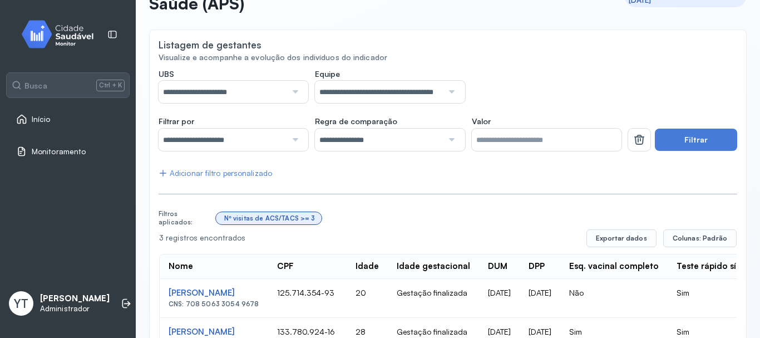
scroll to position [178, 0]
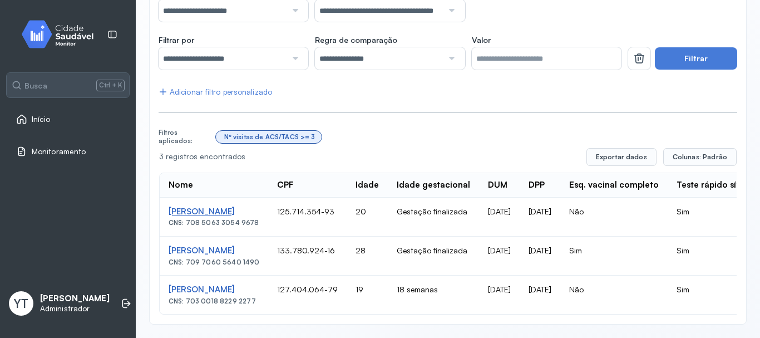
click at [231, 208] on div "[PERSON_NAME]" at bounding box center [214, 211] width 91 height 11
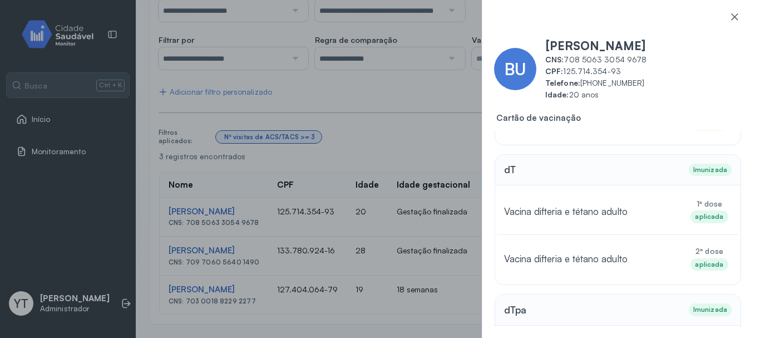
scroll to position [0, 0]
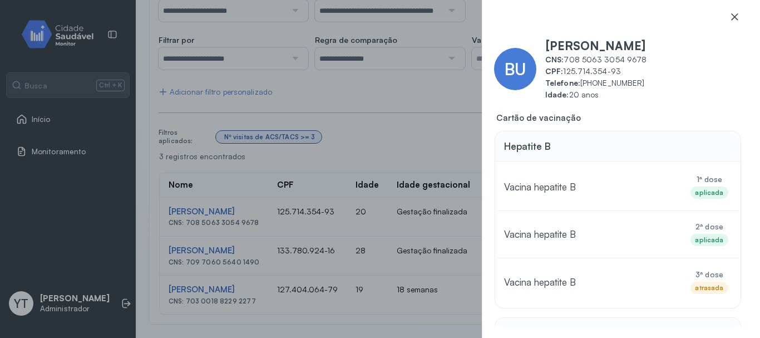
click at [734, 16] on icon at bounding box center [734, 16] width 7 height 7
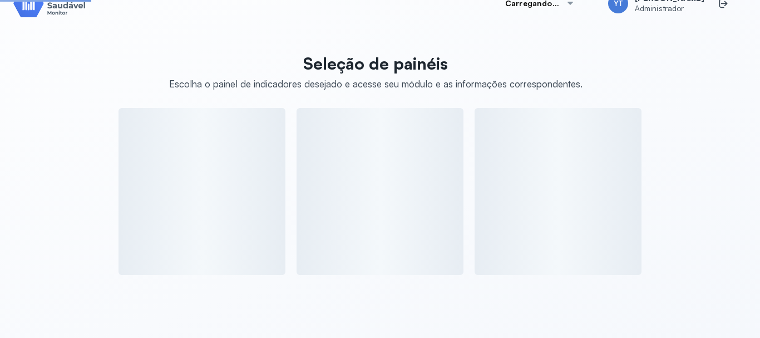
scroll to position [178, 0]
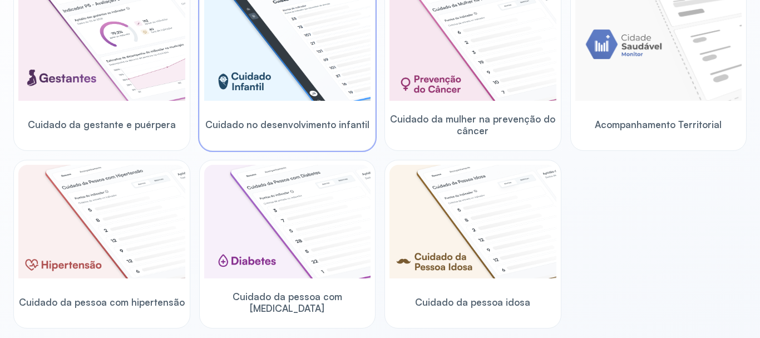
click at [304, 78] on img at bounding box center [287, 44] width 167 height 114
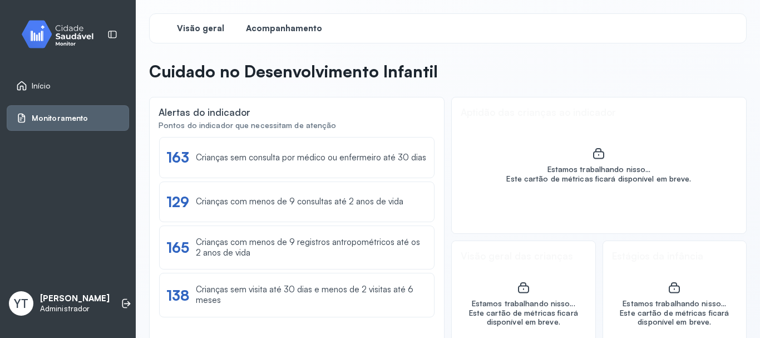
click at [284, 23] on span "Acompanhamento" at bounding box center [284, 28] width 76 height 11
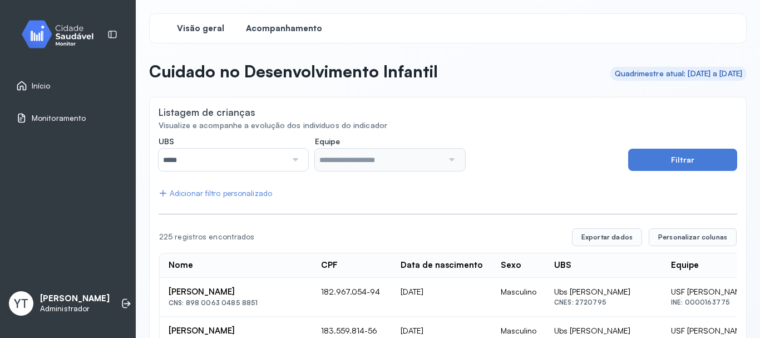
click at [213, 28] on span "Visão geral" at bounding box center [200, 28] width 47 height 11
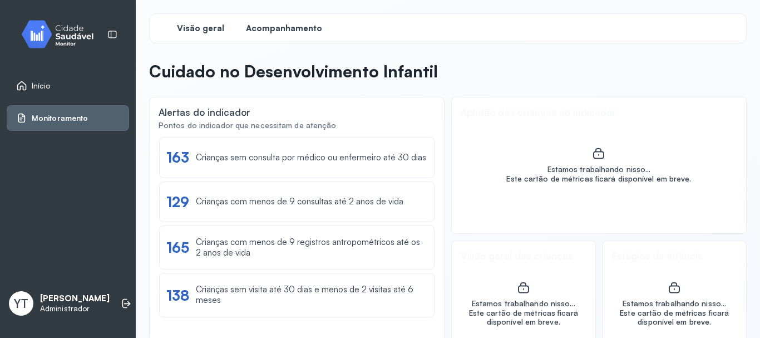
click at [289, 29] on span "Acompanhamento" at bounding box center [284, 28] width 76 height 11
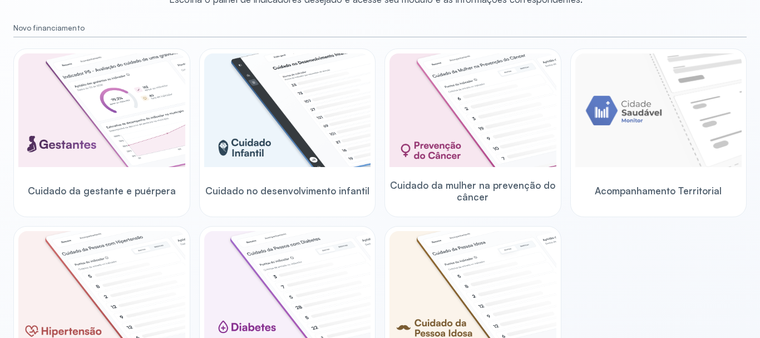
scroll to position [278, 0]
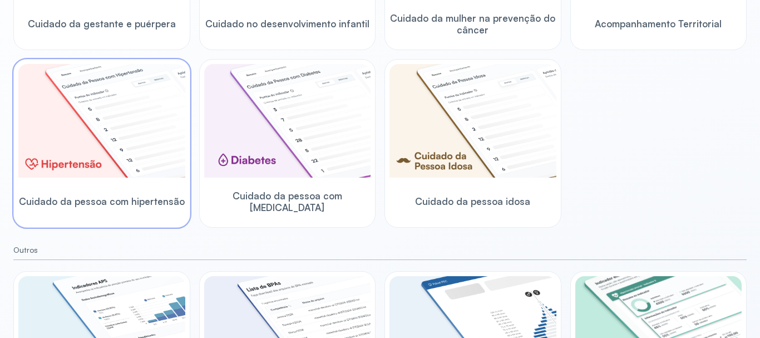
click at [130, 137] on img at bounding box center [101, 121] width 167 height 114
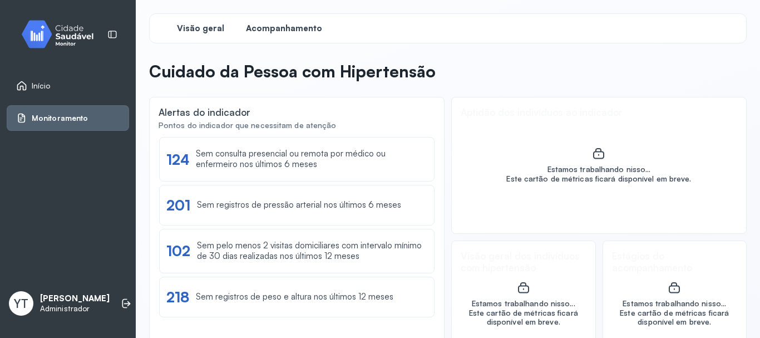
click at [292, 30] on span "Acompanhamento" at bounding box center [284, 28] width 76 height 11
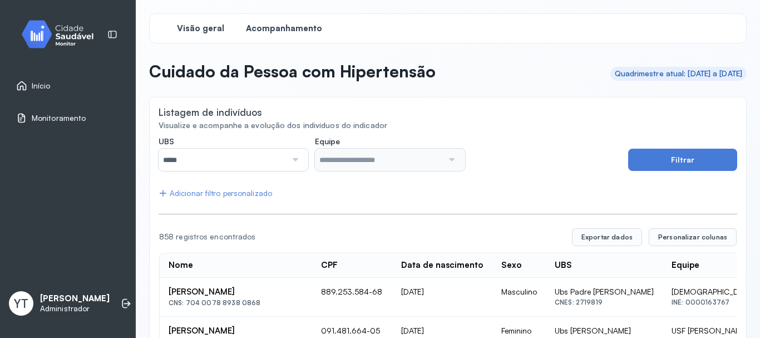
click at [188, 26] on span "Visão geral" at bounding box center [200, 28] width 47 height 11
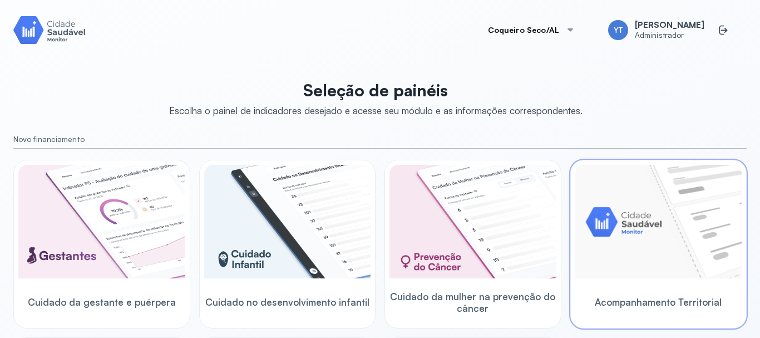
click at [604, 231] on img at bounding box center [659, 222] width 167 height 114
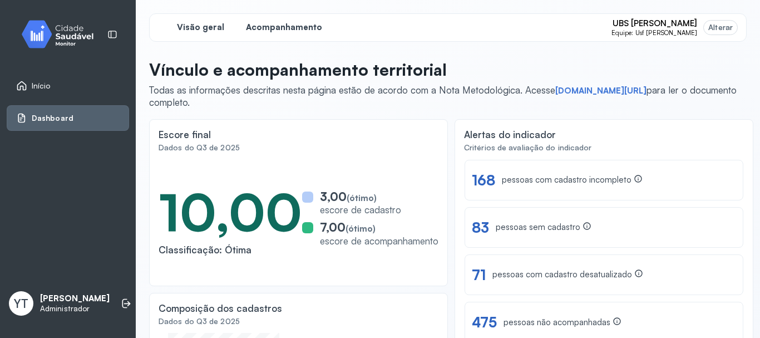
click at [289, 29] on span "Acompanhamento" at bounding box center [284, 27] width 76 height 11
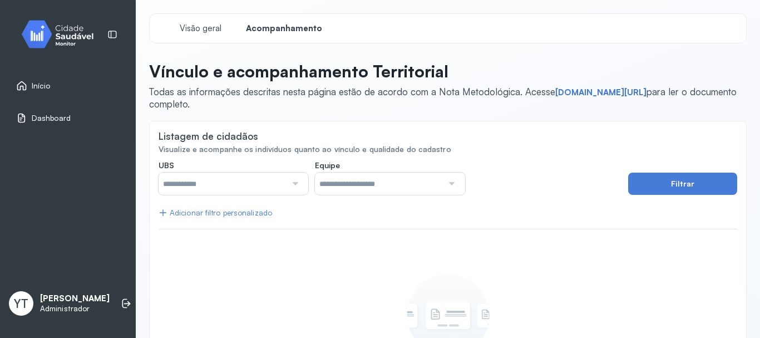
click at [288, 182] on div at bounding box center [294, 184] width 15 height 22
click at [200, 42] on div "Visão geral Acompanhamento" at bounding box center [448, 28] width 598 height 30
click at [255, 24] on span "Acompanhamento" at bounding box center [284, 28] width 76 height 11
click at [298, 183] on div at bounding box center [294, 184] width 15 height 22
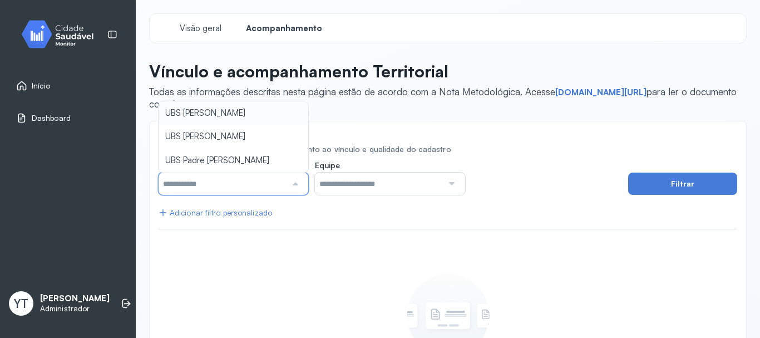
type input "*****"
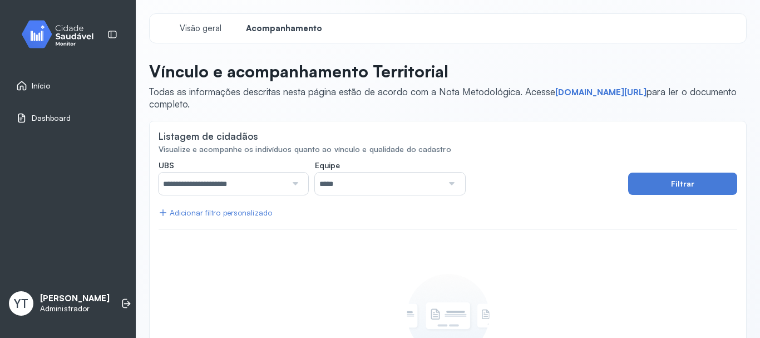
drag, startPoint x: 224, startPoint y: 107, endPoint x: 238, endPoint y: 110, distance: 13.8
click at [224, 106] on span "**********" at bounding box center [448, 231] width 598 height 437
click at [678, 185] on button "Filtrar" at bounding box center [682, 184] width 109 height 22
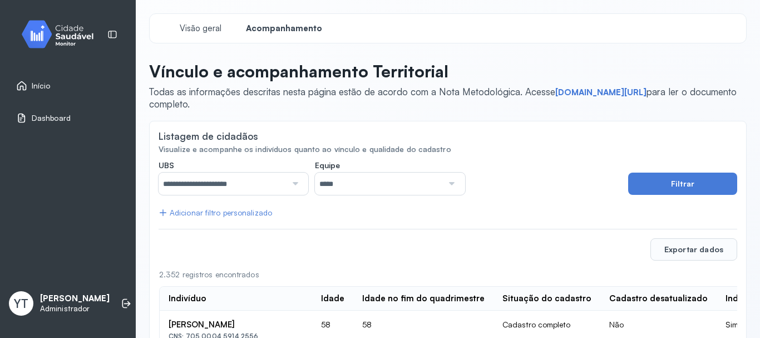
click at [293, 180] on div at bounding box center [294, 184] width 15 height 22
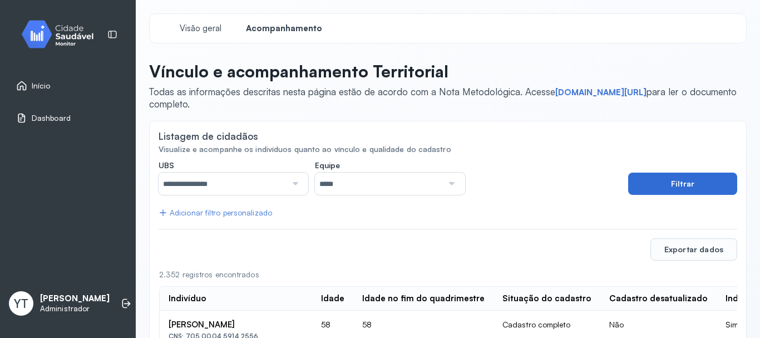
click at [677, 181] on button "Filtrar" at bounding box center [682, 184] width 109 height 22
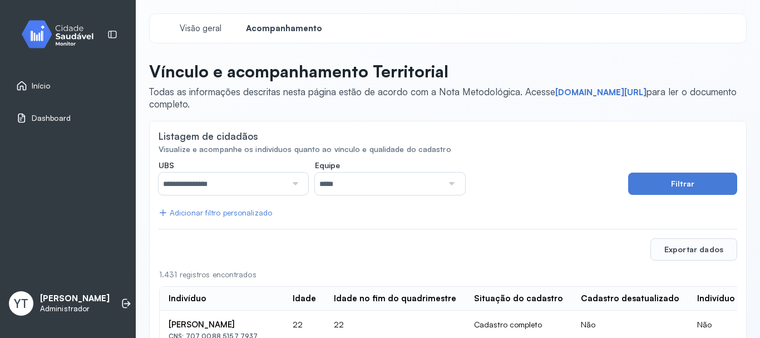
click at [294, 182] on div at bounding box center [294, 184] width 15 height 22
click at [699, 184] on button "Filtrar" at bounding box center [682, 184] width 109 height 22
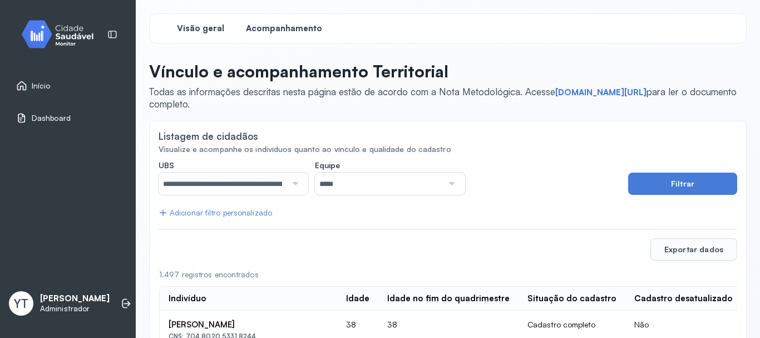
click at [208, 31] on span "Visão geral" at bounding box center [200, 28] width 47 height 11
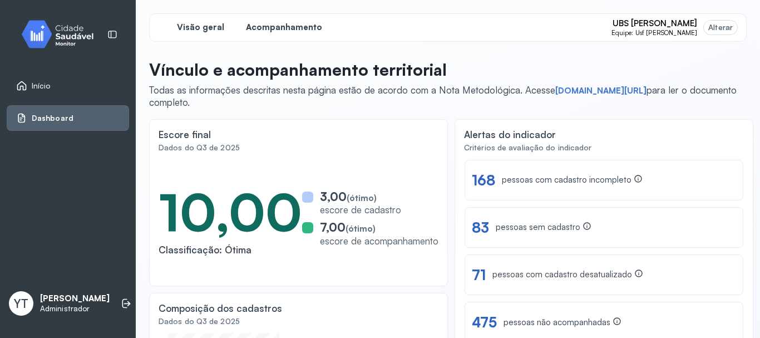
click at [286, 30] on span "Acompanhamento" at bounding box center [284, 27] width 76 height 11
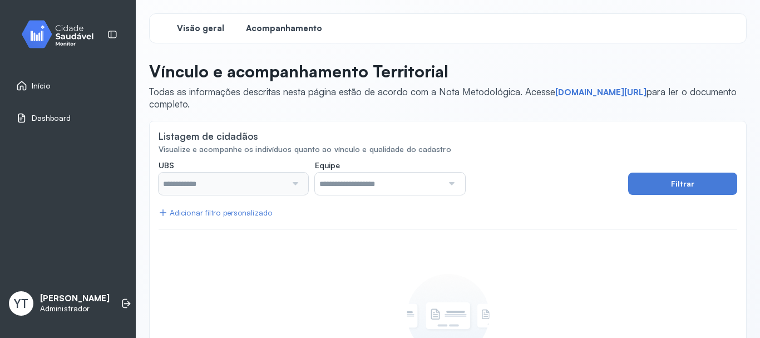
click at [204, 34] on div "Visão geral" at bounding box center [200, 28] width 83 height 20
